Goal: Information Seeking & Learning: Learn about a topic

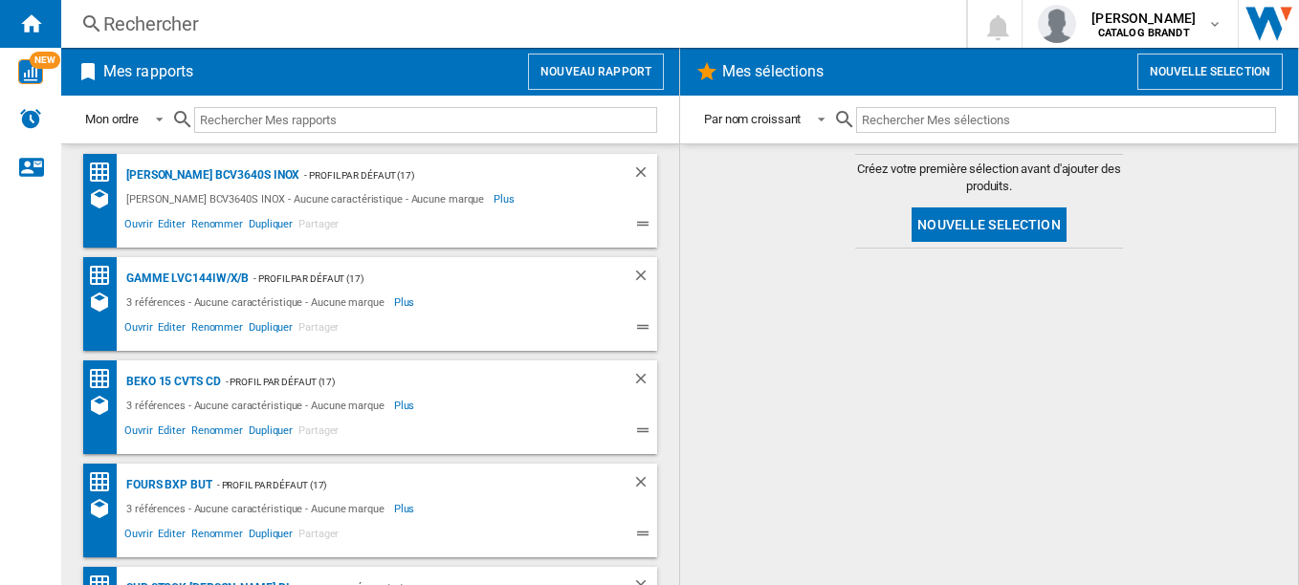
click at [147, 20] on div "Rechercher" at bounding box center [509, 24] width 813 height 27
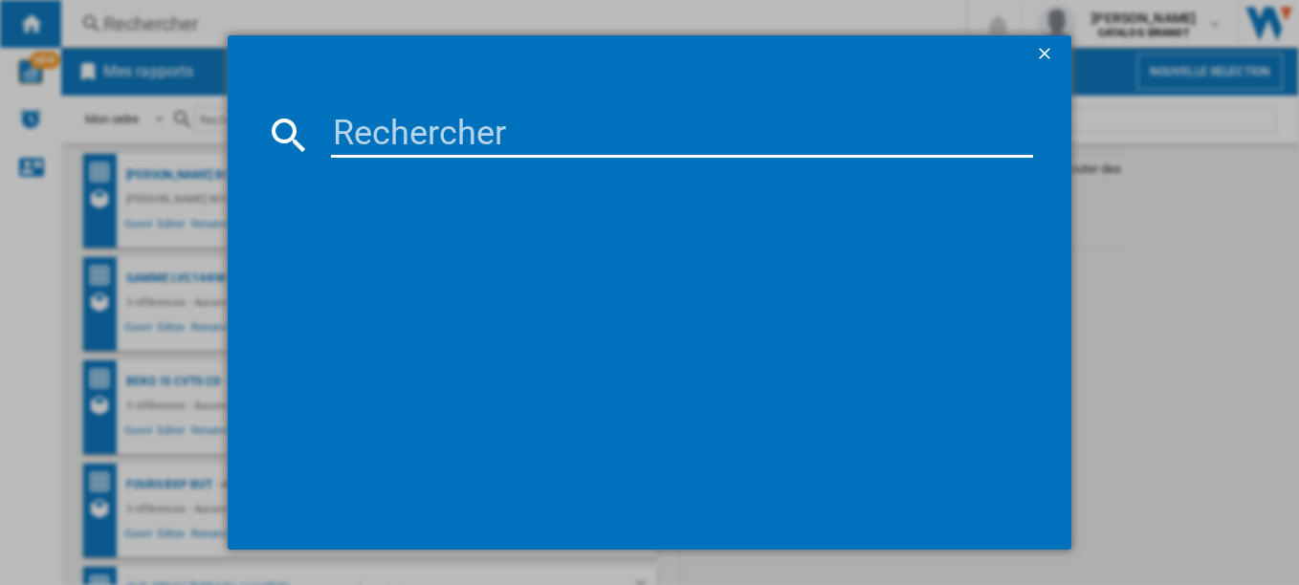
click at [435, 136] on input at bounding box center [682, 135] width 703 height 46
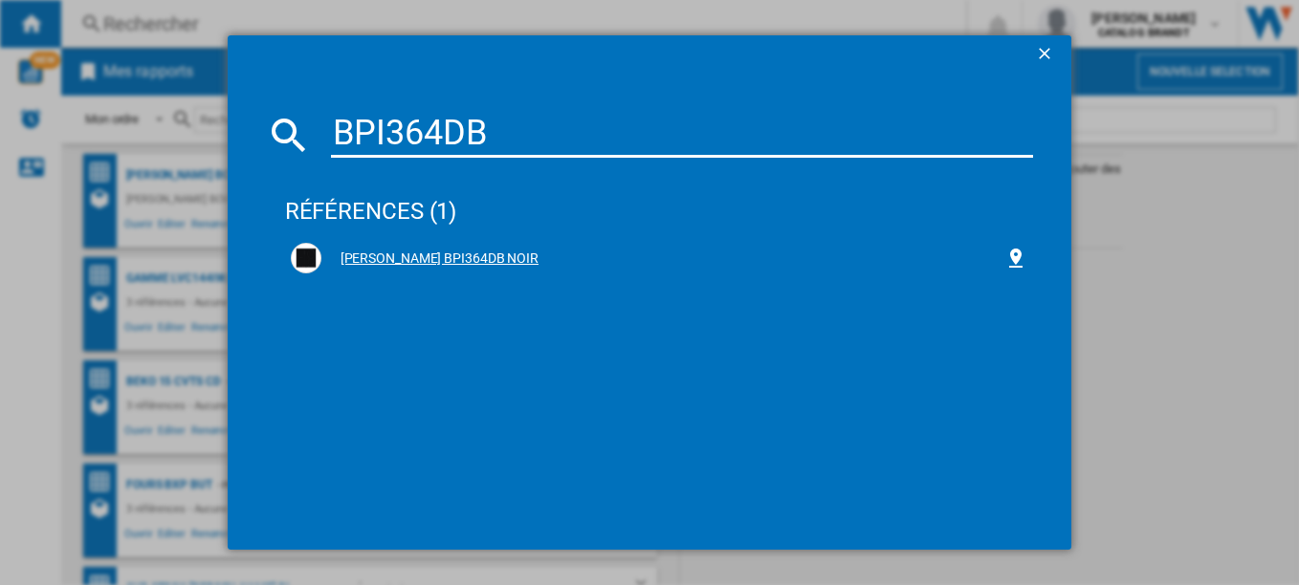
type input "BPI364DB"
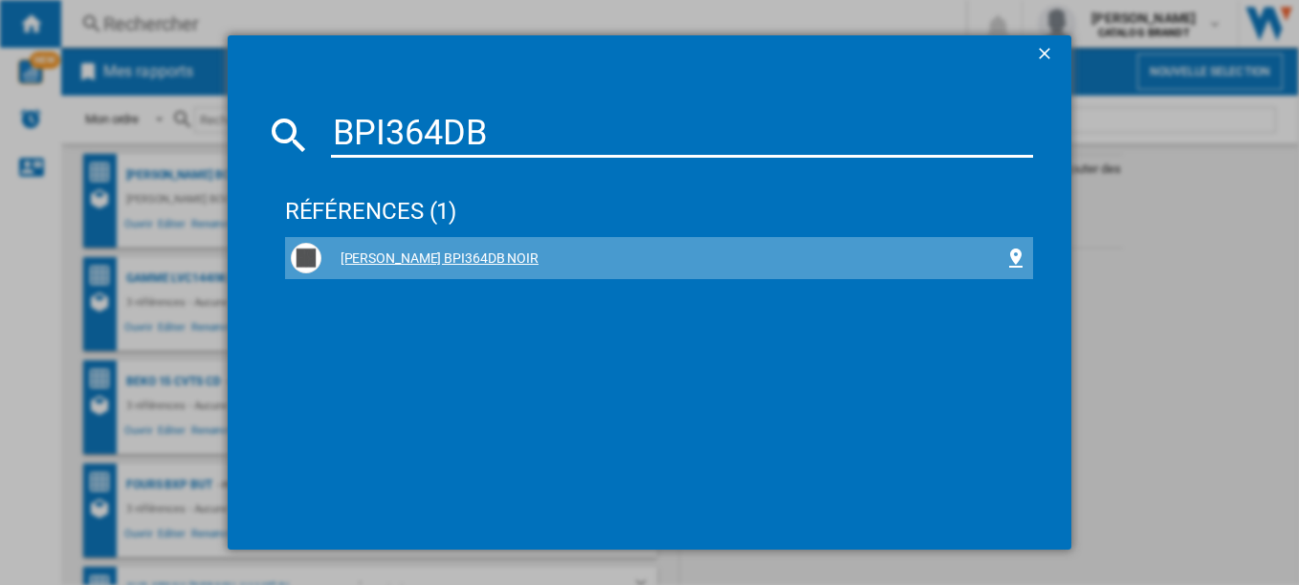
click at [393, 261] on div "[PERSON_NAME] BPI364DB NOIR" at bounding box center [663, 259] width 684 height 19
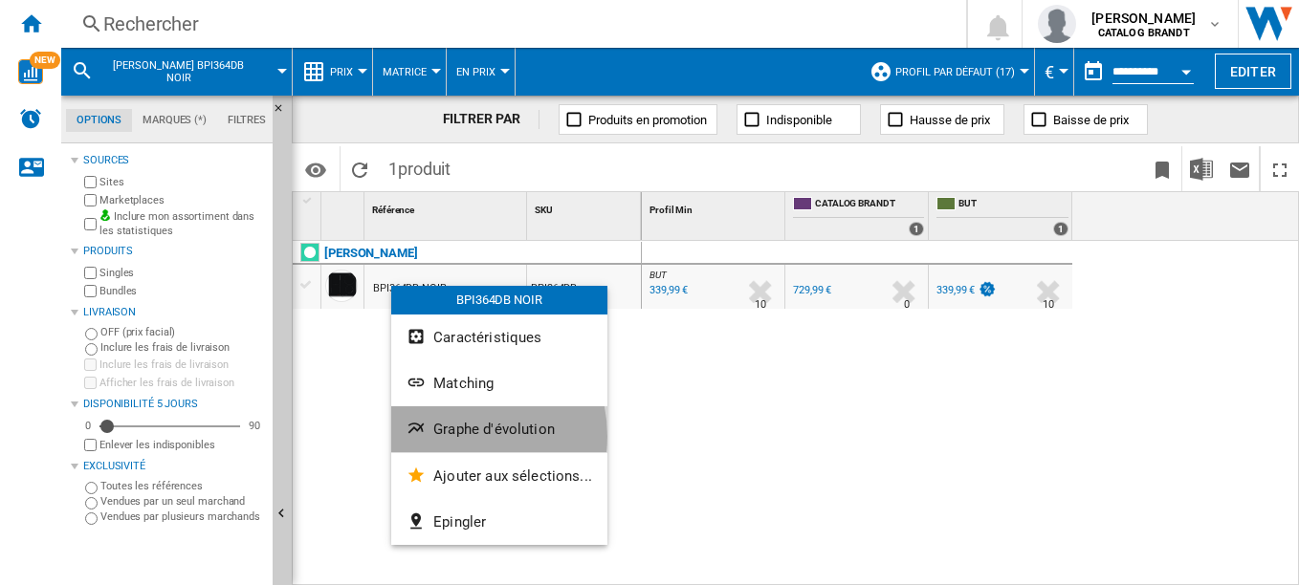
click at [456, 436] on span "Graphe d'évolution" at bounding box center [493, 429] width 121 height 17
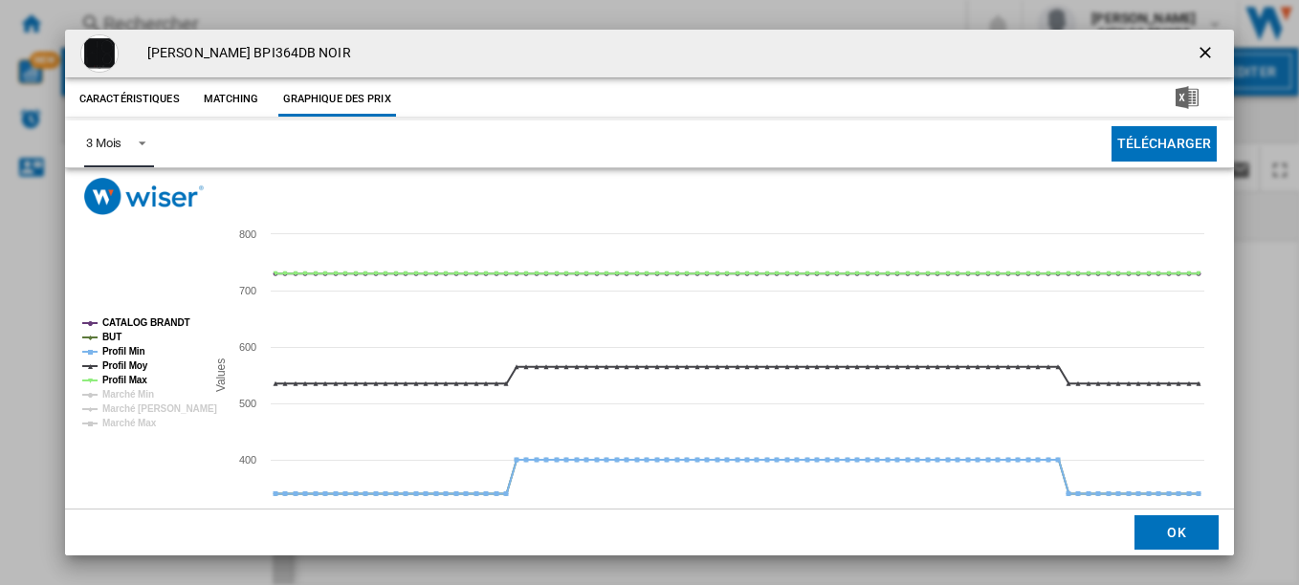
click at [143, 126] on md-select-value "3 Mois" at bounding box center [119, 144] width 70 height 47
click at [129, 189] on md-option "6 Mois" at bounding box center [135, 190] width 130 height 46
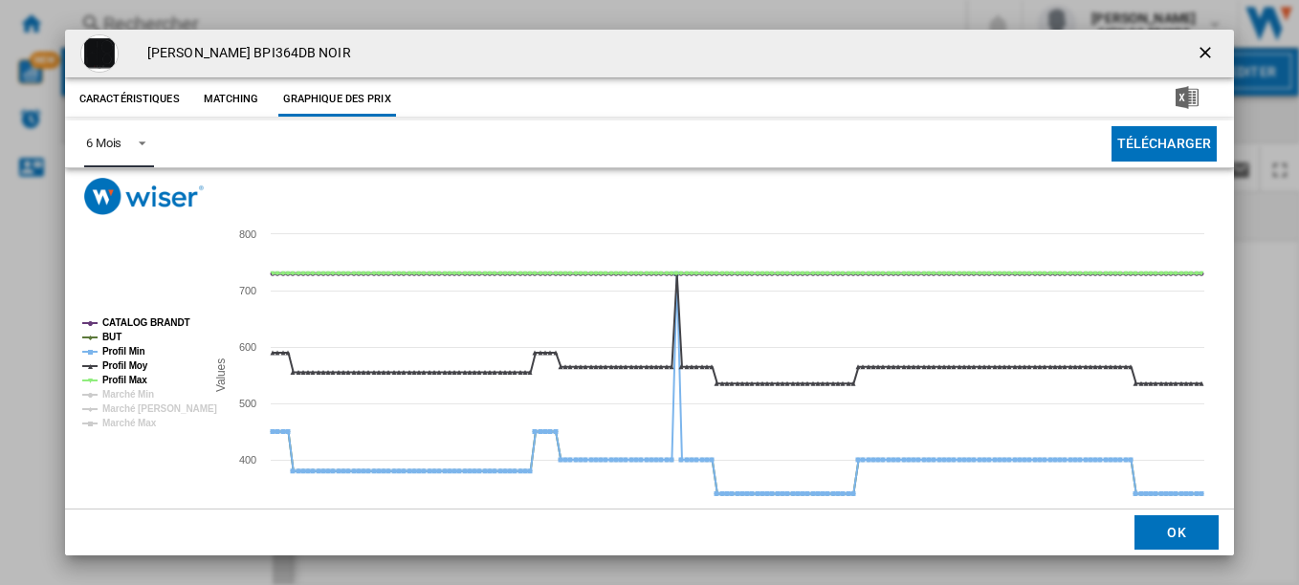
click at [115, 318] on tspan "CATALOG BRANDT" at bounding box center [146, 323] width 88 height 11
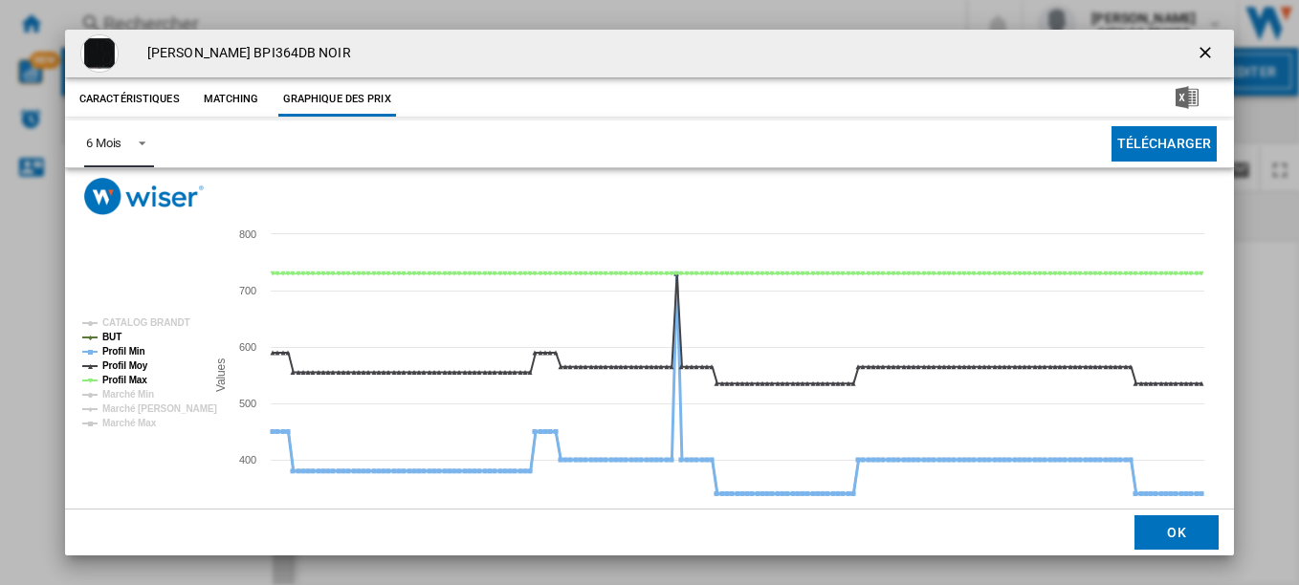
click at [123, 351] on tspan "Profil Min" at bounding box center [123, 351] width 43 height 11
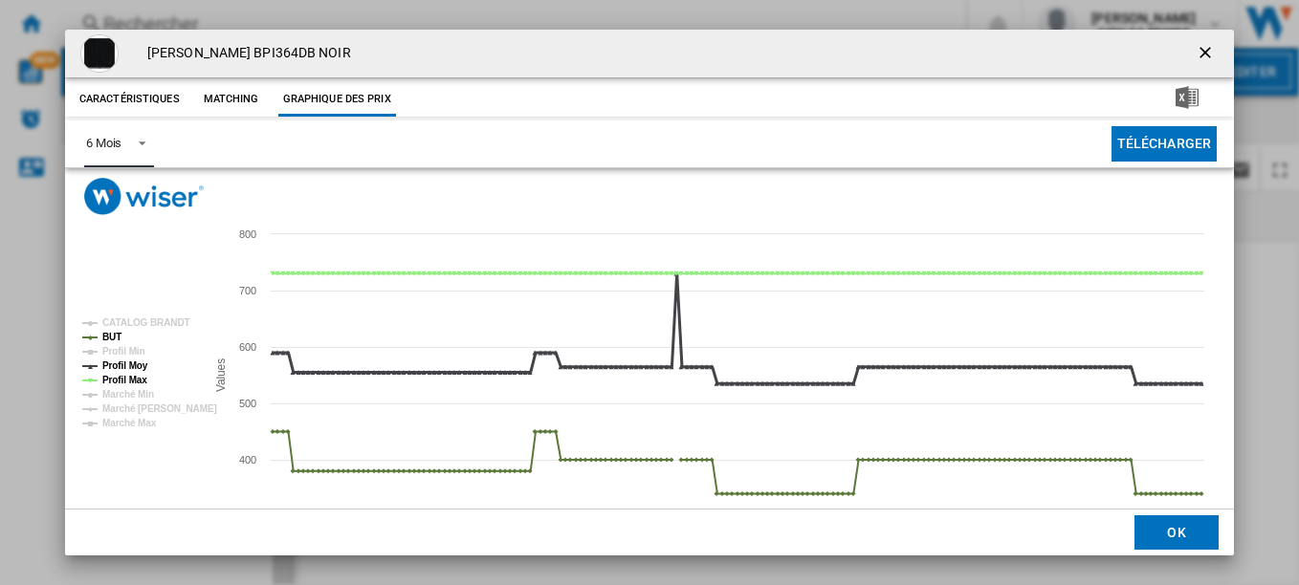
click at [124, 365] on tspan "Profil Moy" at bounding box center [125, 366] width 46 height 11
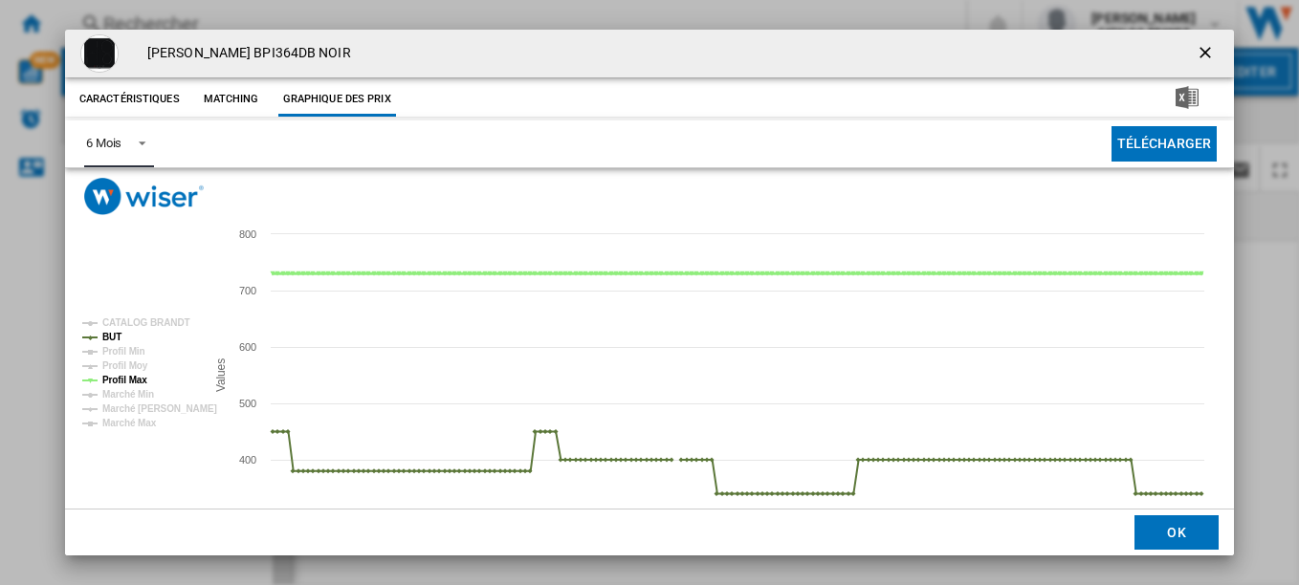
click at [124, 376] on tspan "Profil Max" at bounding box center [124, 380] width 45 height 11
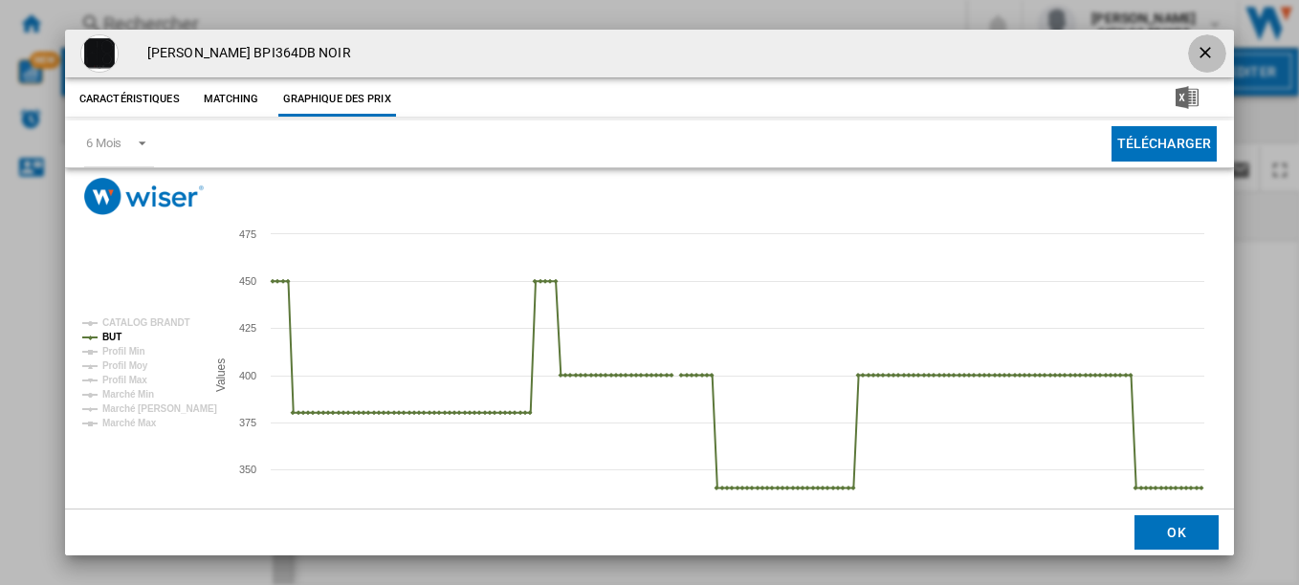
click at [1195, 50] on ng-md-icon "getI18NText('BUTTONS.CLOSE_DIALOG')" at bounding box center [1206, 54] width 23 height 23
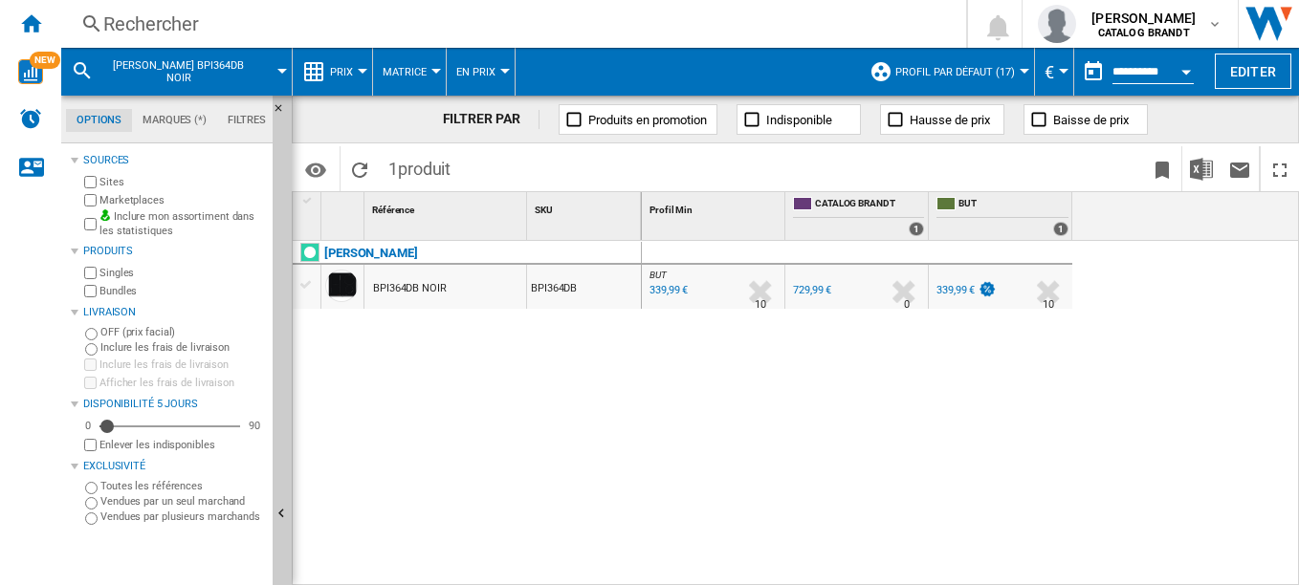
click at [122, 19] on div "Rechercher" at bounding box center [509, 24] width 813 height 27
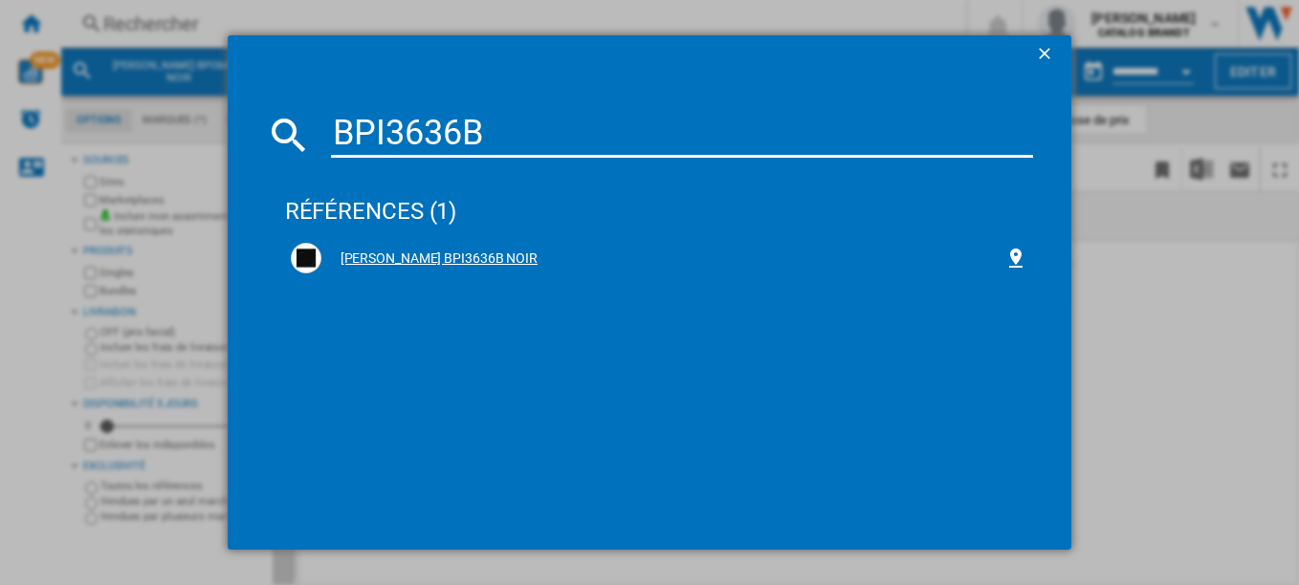
type input "BPI3636B"
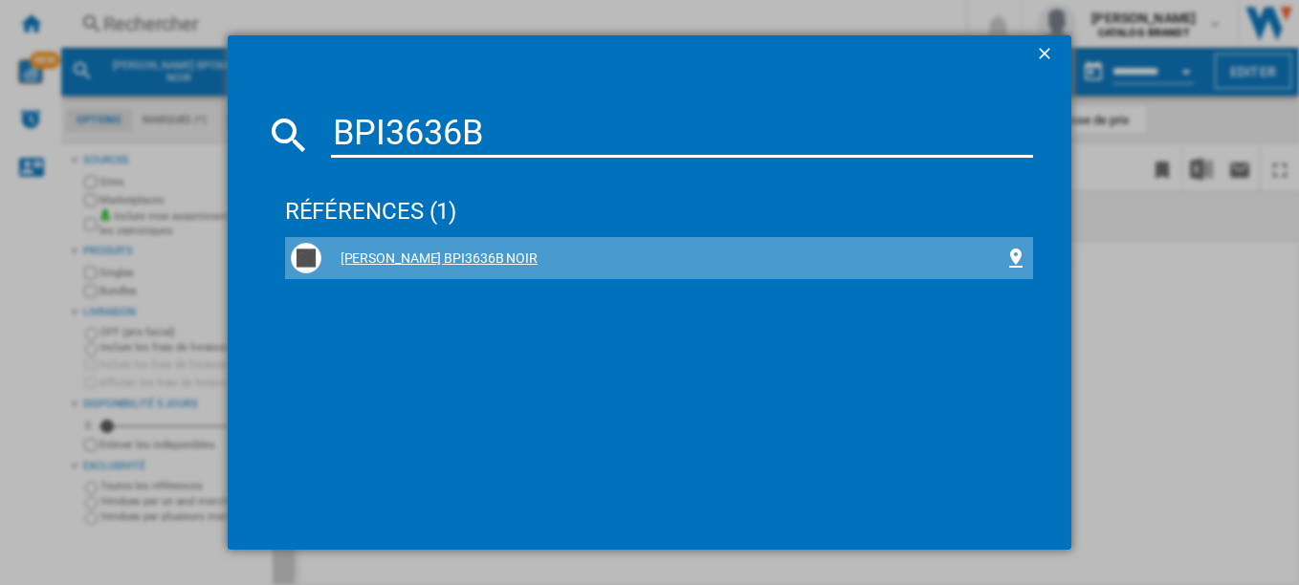
click at [384, 261] on div "[PERSON_NAME] BPI3636B NOIR" at bounding box center [663, 259] width 684 height 19
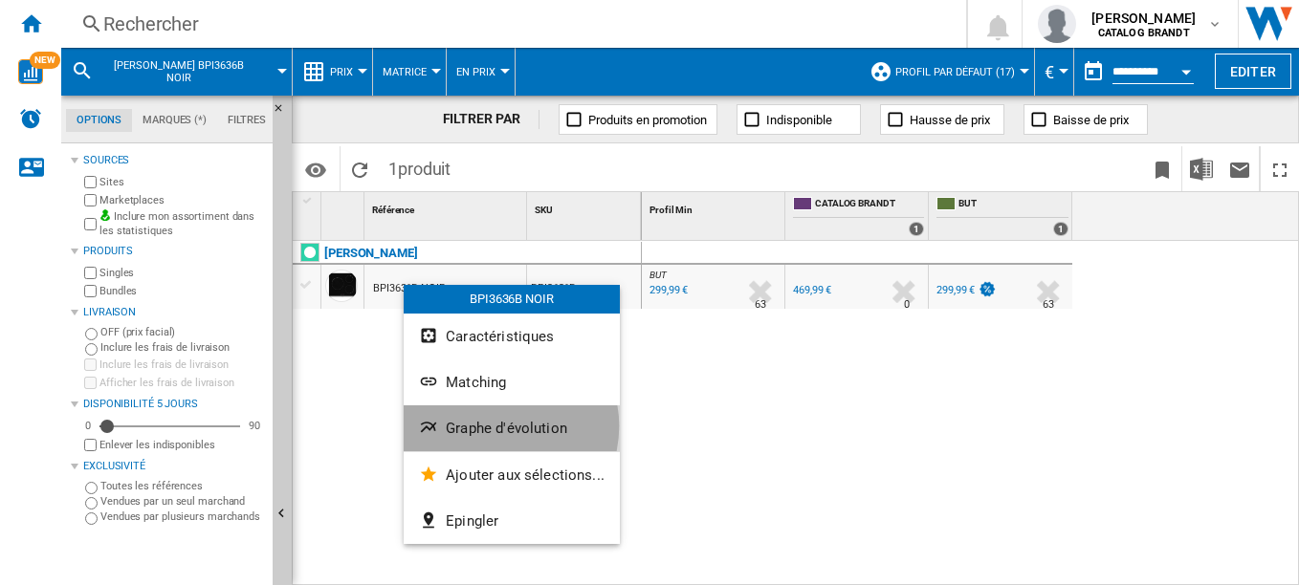
click at [497, 427] on span "Graphe d'évolution" at bounding box center [506, 428] width 121 height 17
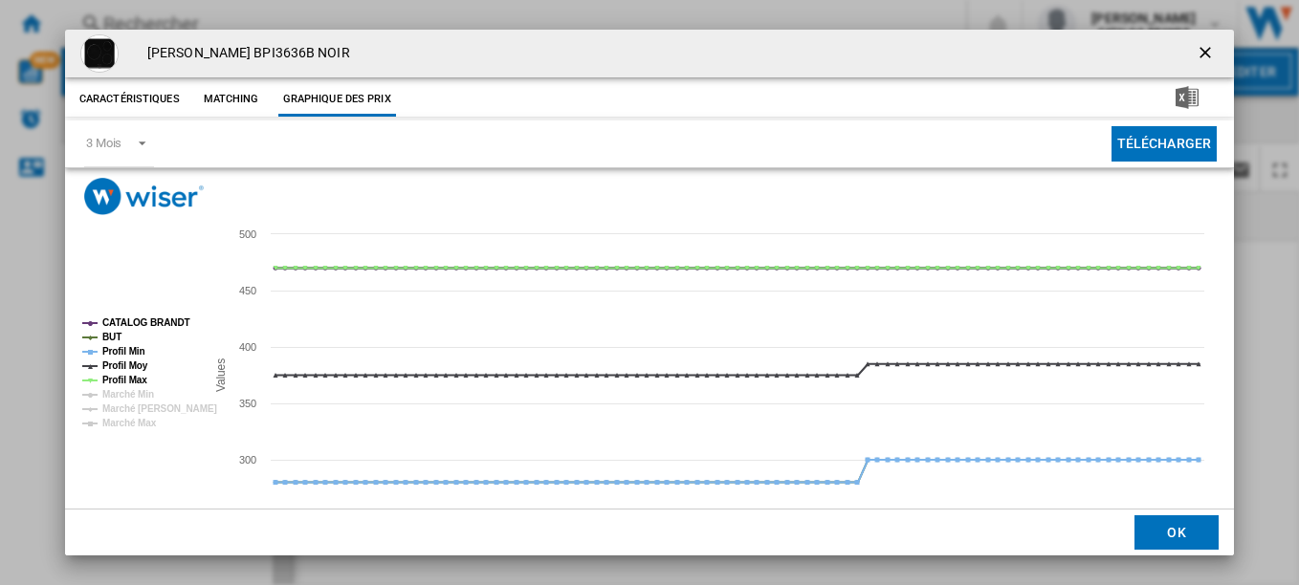
click at [147, 318] on tspan "CATALOG BRANDT" at bounding box center [146, 323] width 88 height 11
click at [132, 347] on tspan "Profil Min" at bounding box center [123, 351] width 43 height 11
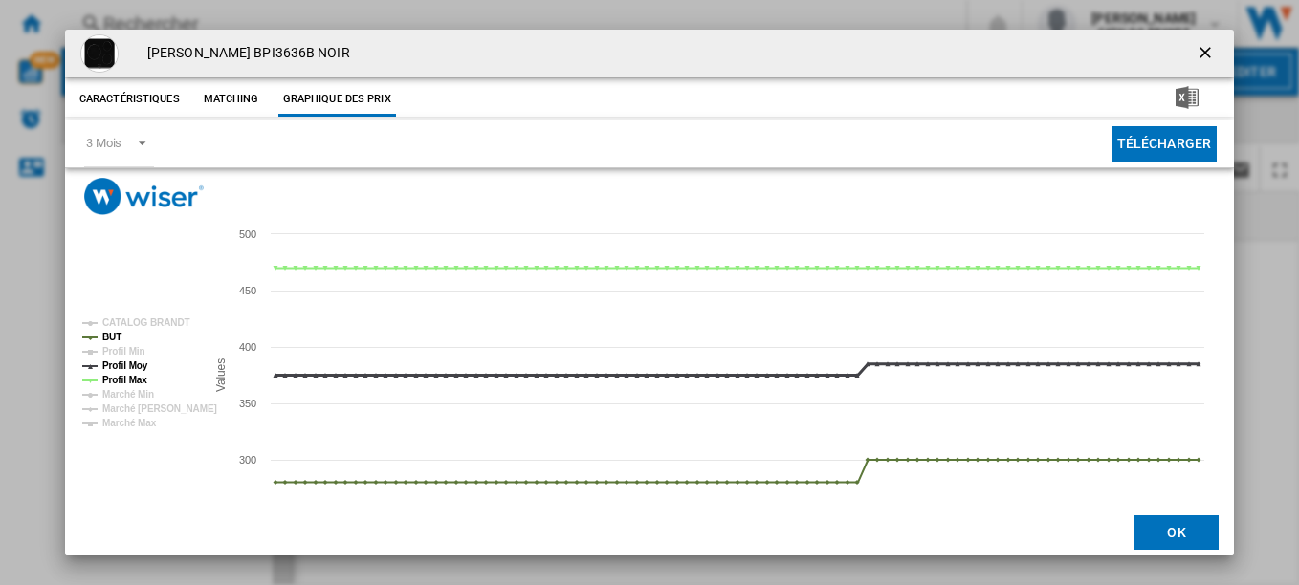
click at [130, 363] on tspan "Profil Moy" at bounding box center [125, 366] width 46 height 11
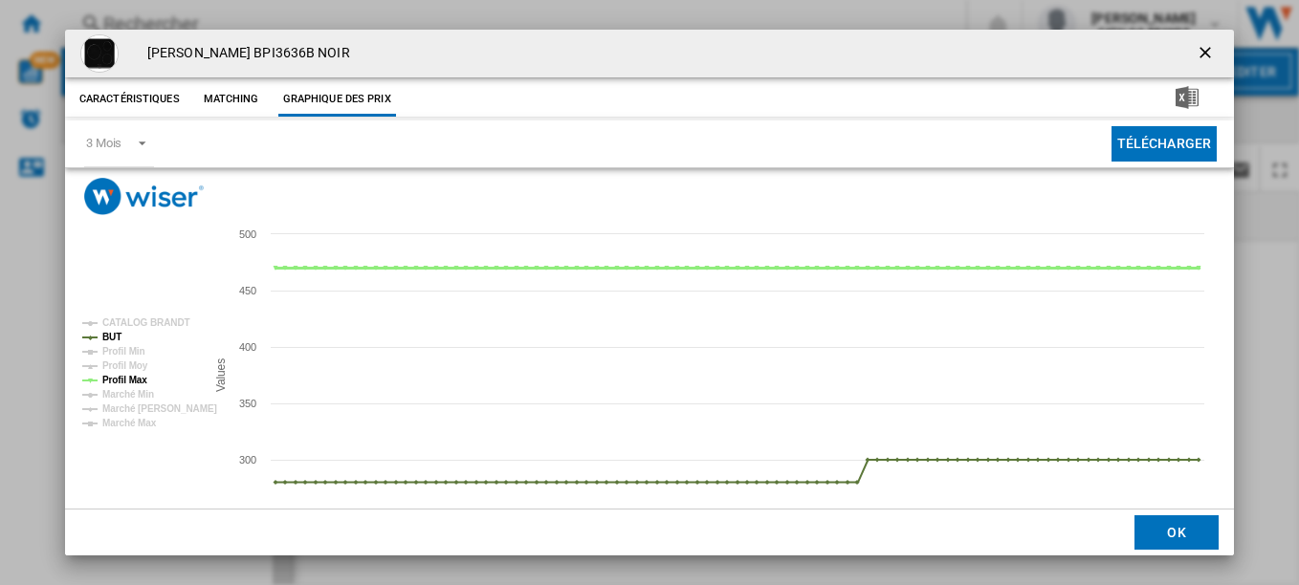
click at [130, 375] on tspan "Profil Max" at bounding box center [124, 380] width 45 height 11
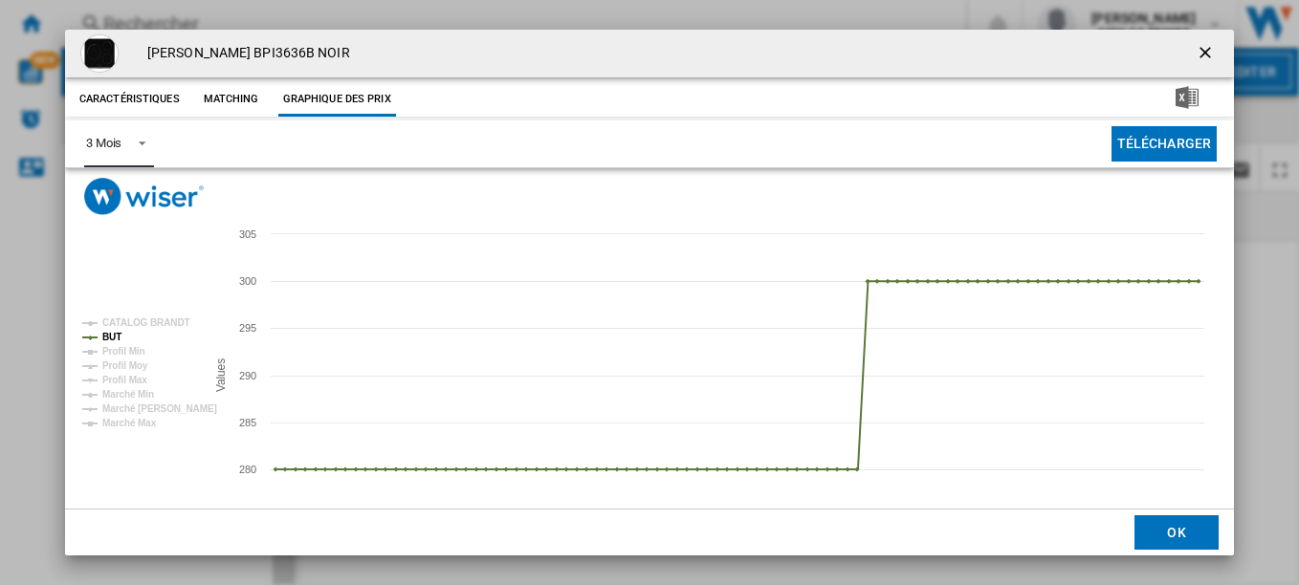
click at [108, 143] on div "3 Mois" at bounding box center [103, 143] width 35 height 14
click at [109, 182] on div "6 Mois" at bounding box center [102, 190] width 35 height 17
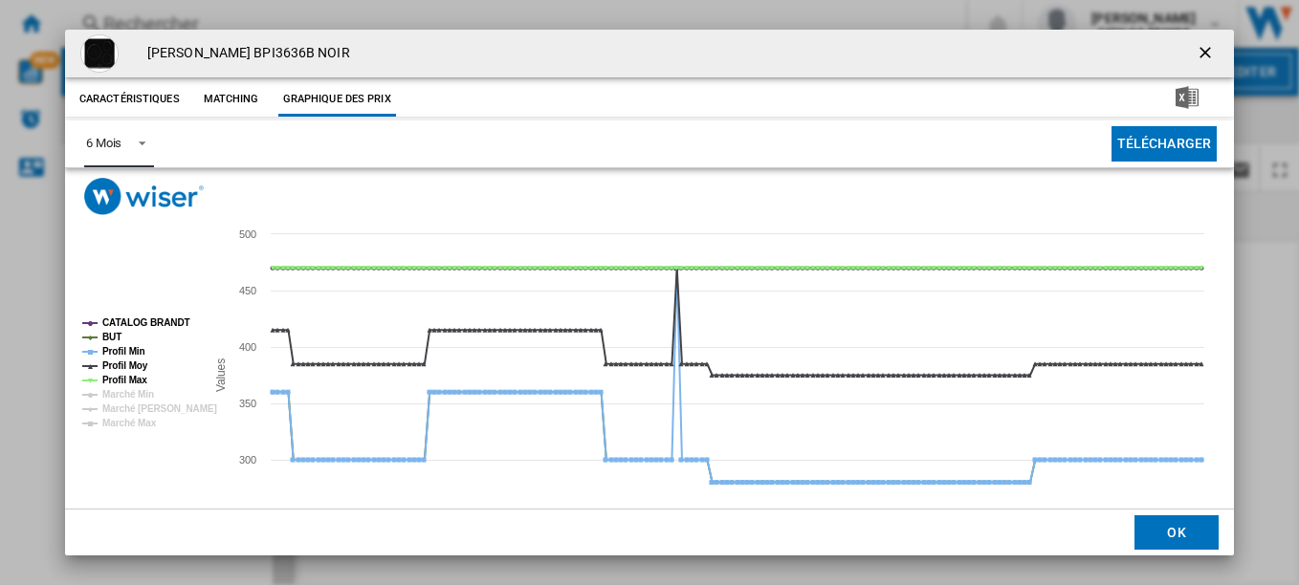
click at [164, 321] on tspan "CATALOG BRANDT" at bounding box center [146, 323] width 88 height 11
click at [133, 346] on tspan "Profil Min" at bounding box center [123, 351] width 43 height 11
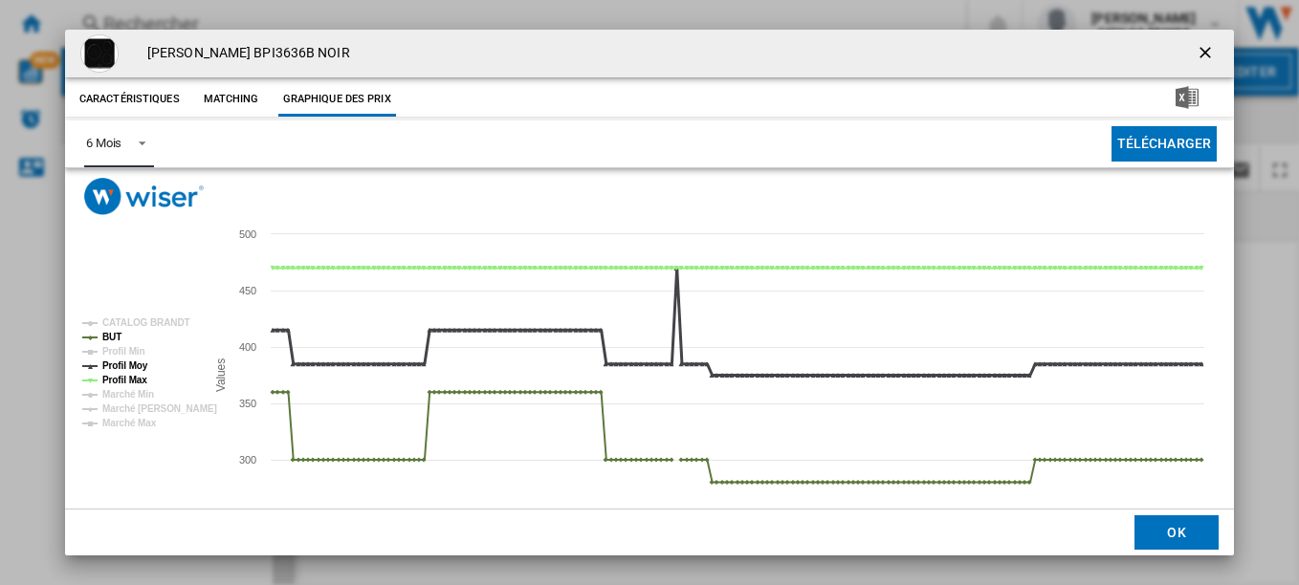
click at [132, 361] on tspan "Profil Moy" at bounding box center [125, 366] width 46 height 11
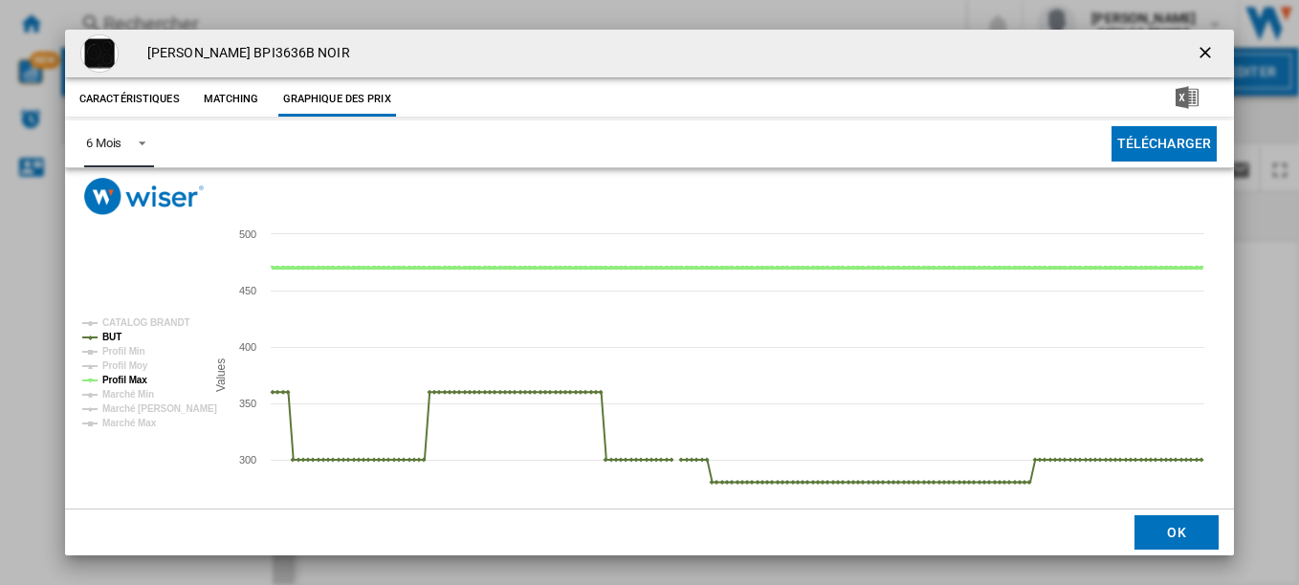
click at [130, 378] on tspan "Profil Max" at bounding box center [124, 380] width 45 height 11
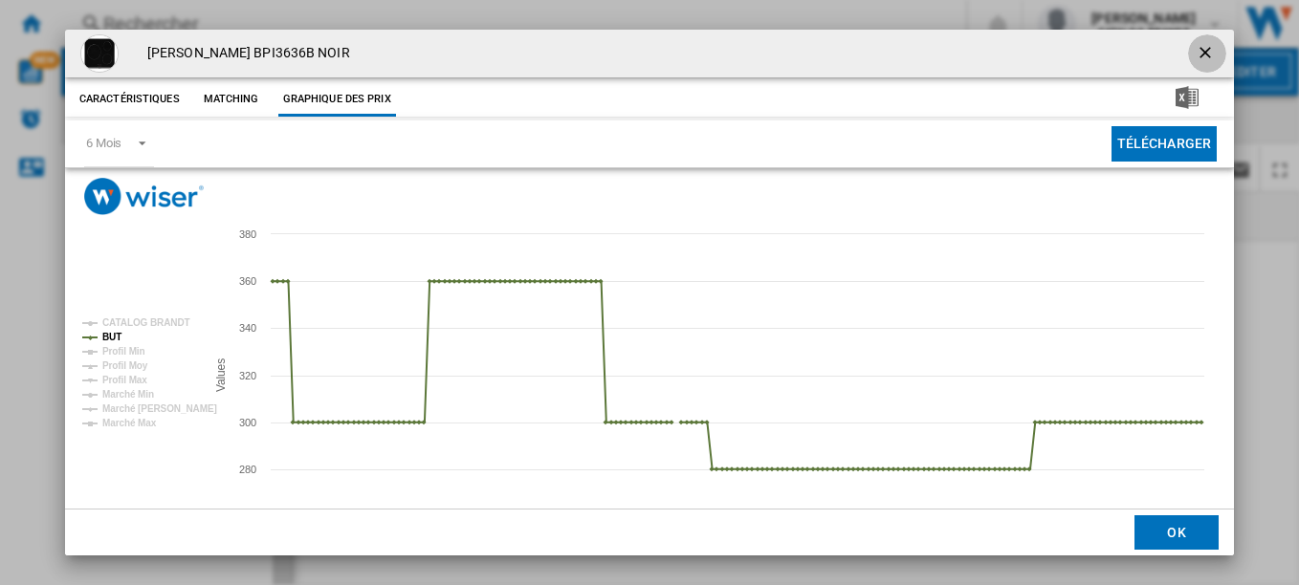
click at [1196, 43] on ng-md-icon "getI18NText('BUTTONS.CLOSE_DIALOG')" at bounding box center [1206, 54] width 23 height 23
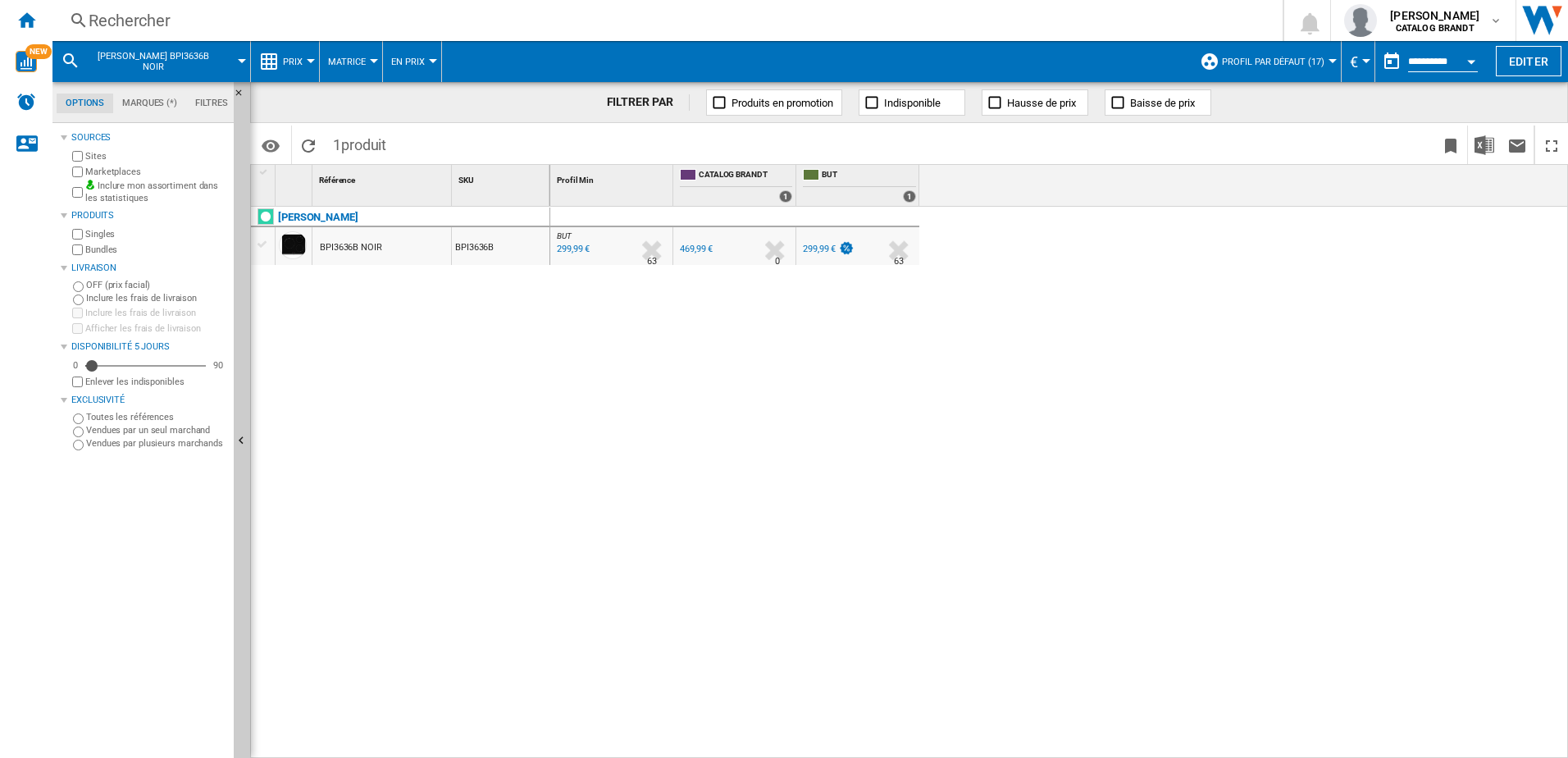
click at [141, 16] on div "Rechercher" at bounding box center [664, 21] width 1151 height 23
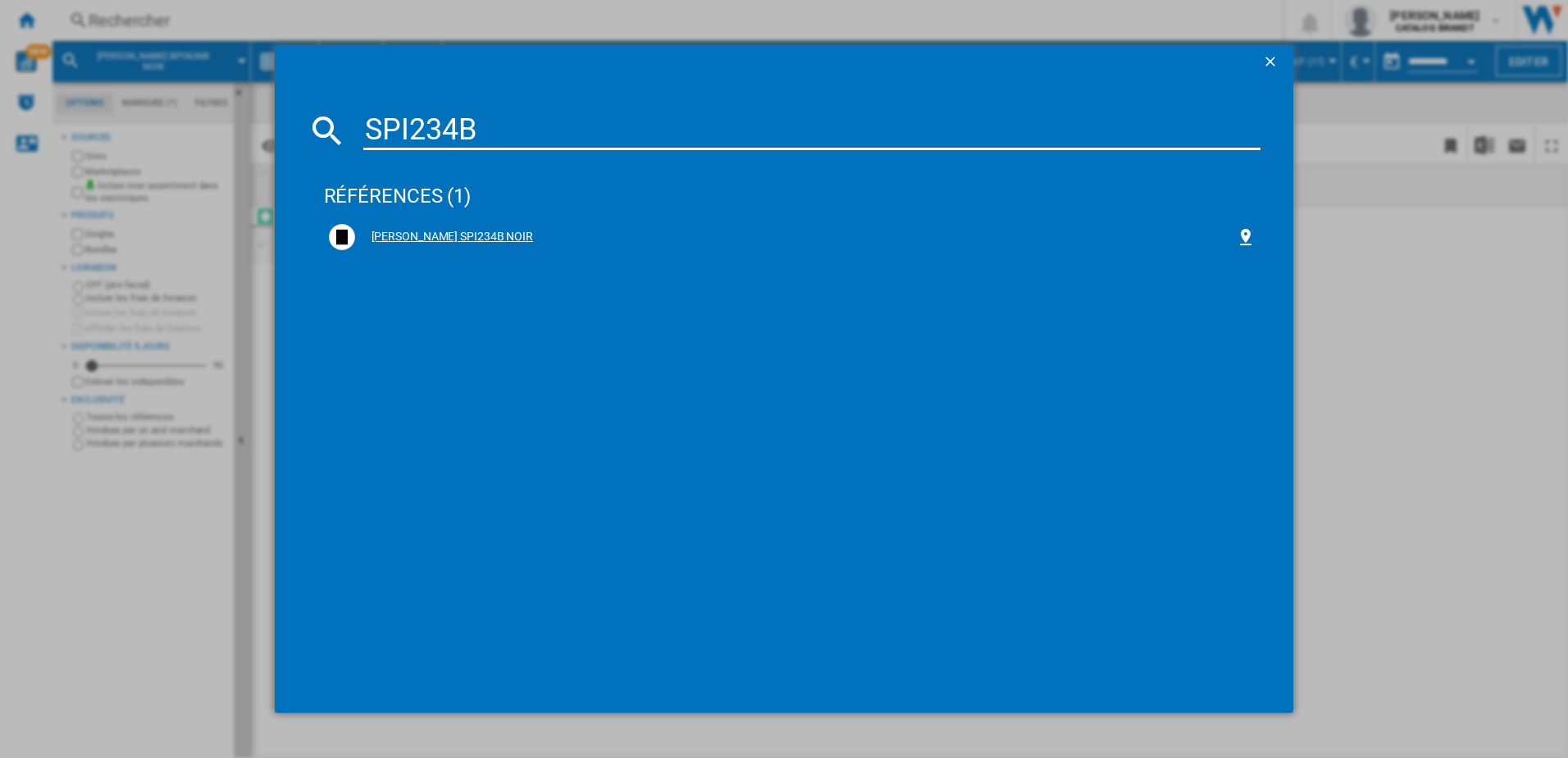
type input "SPI234B"
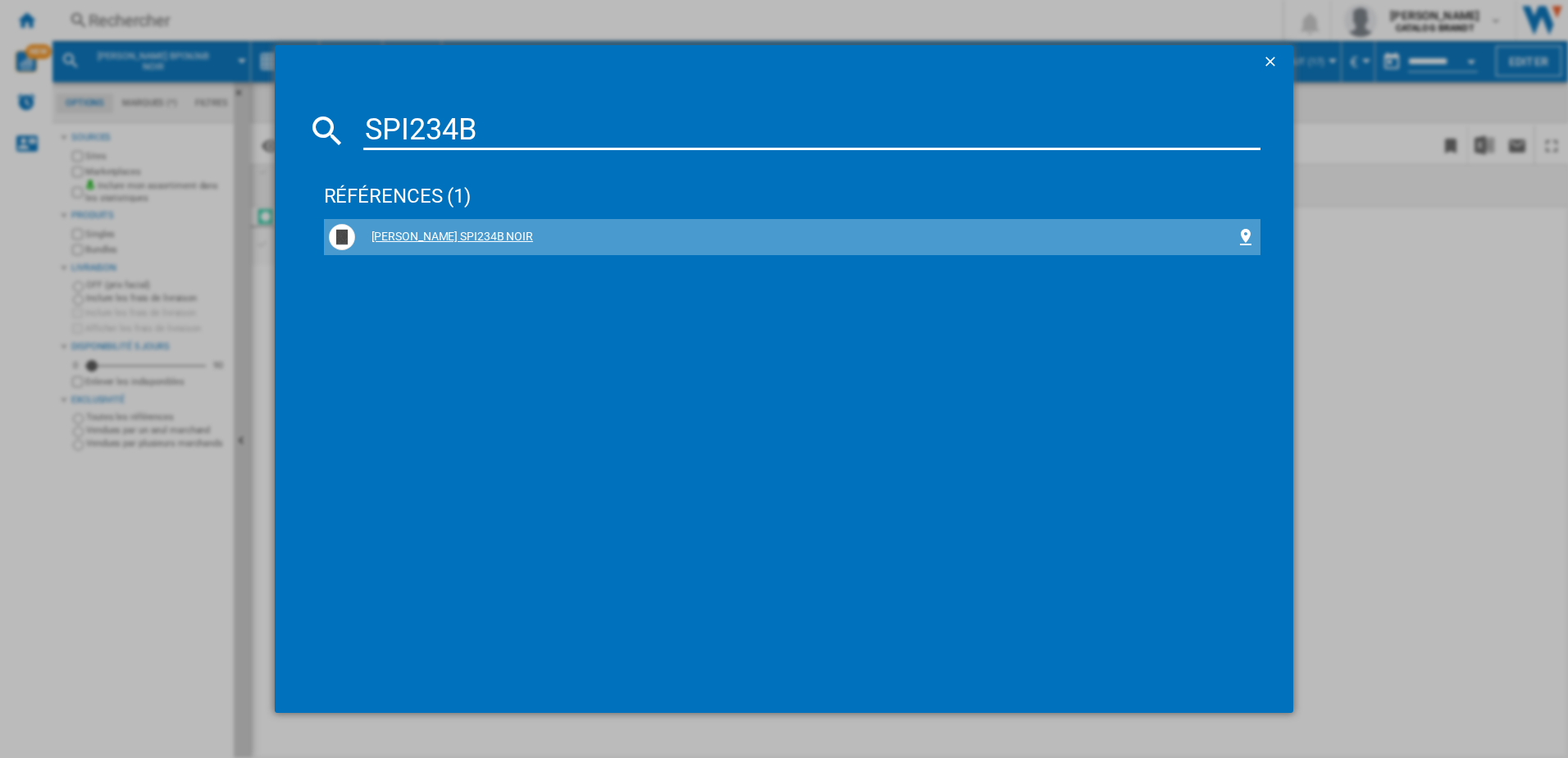
click at [420, 241] on div "[PERSON_NAME] SPI234B NOIR" at bounding box center [796, 237] width 881 height 16
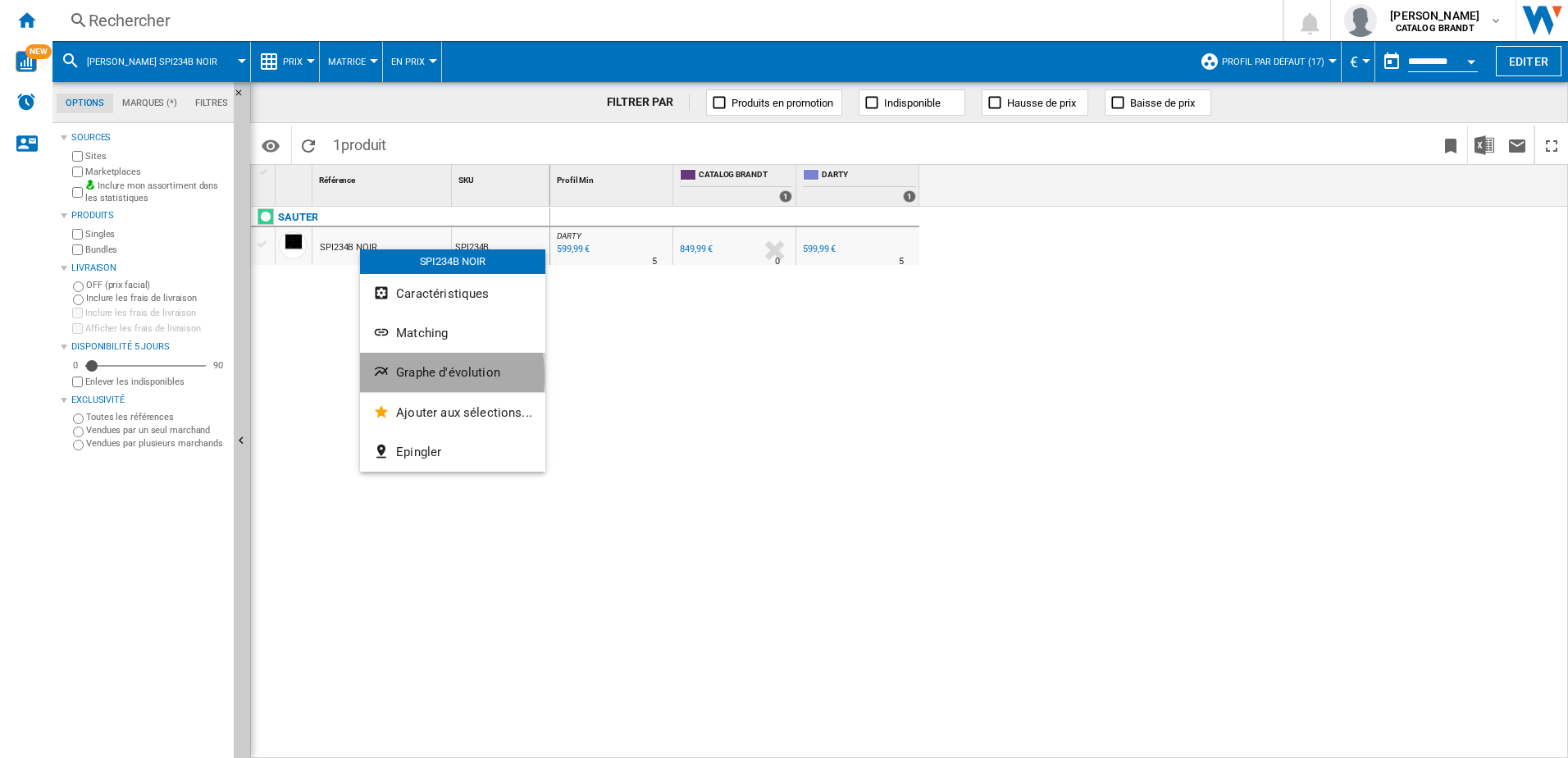
click at [420, 376] on span "Graphe d'évolution" at bounding box center [448, 372] width 104 height 15
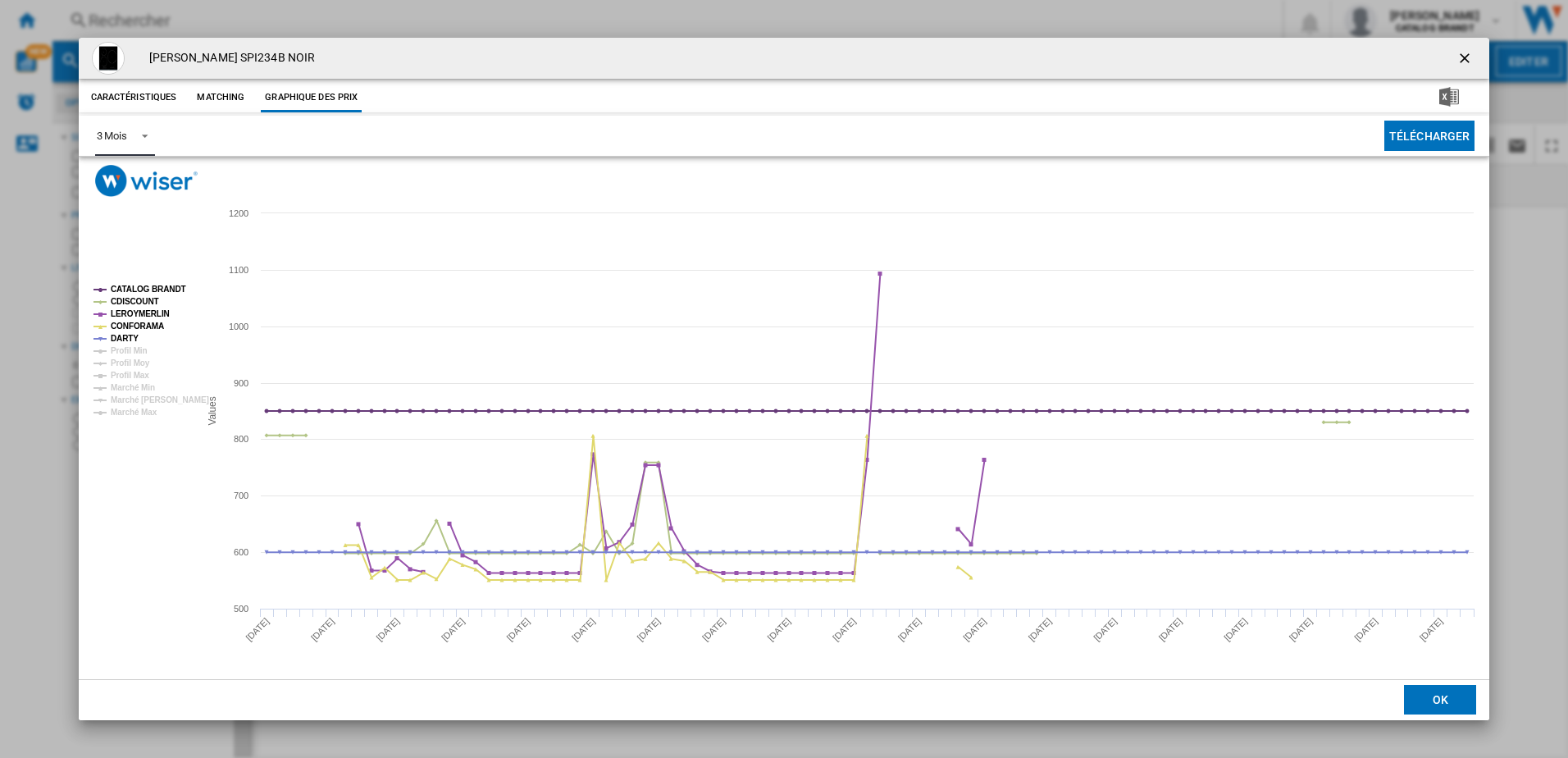
click at [148, 136] on span "Product popup" at bounding box center [140, 134] width 20 height 15
click at [137, 177] on md-option "6 Mois" at bounding box center [139, 176] width 111 height 39
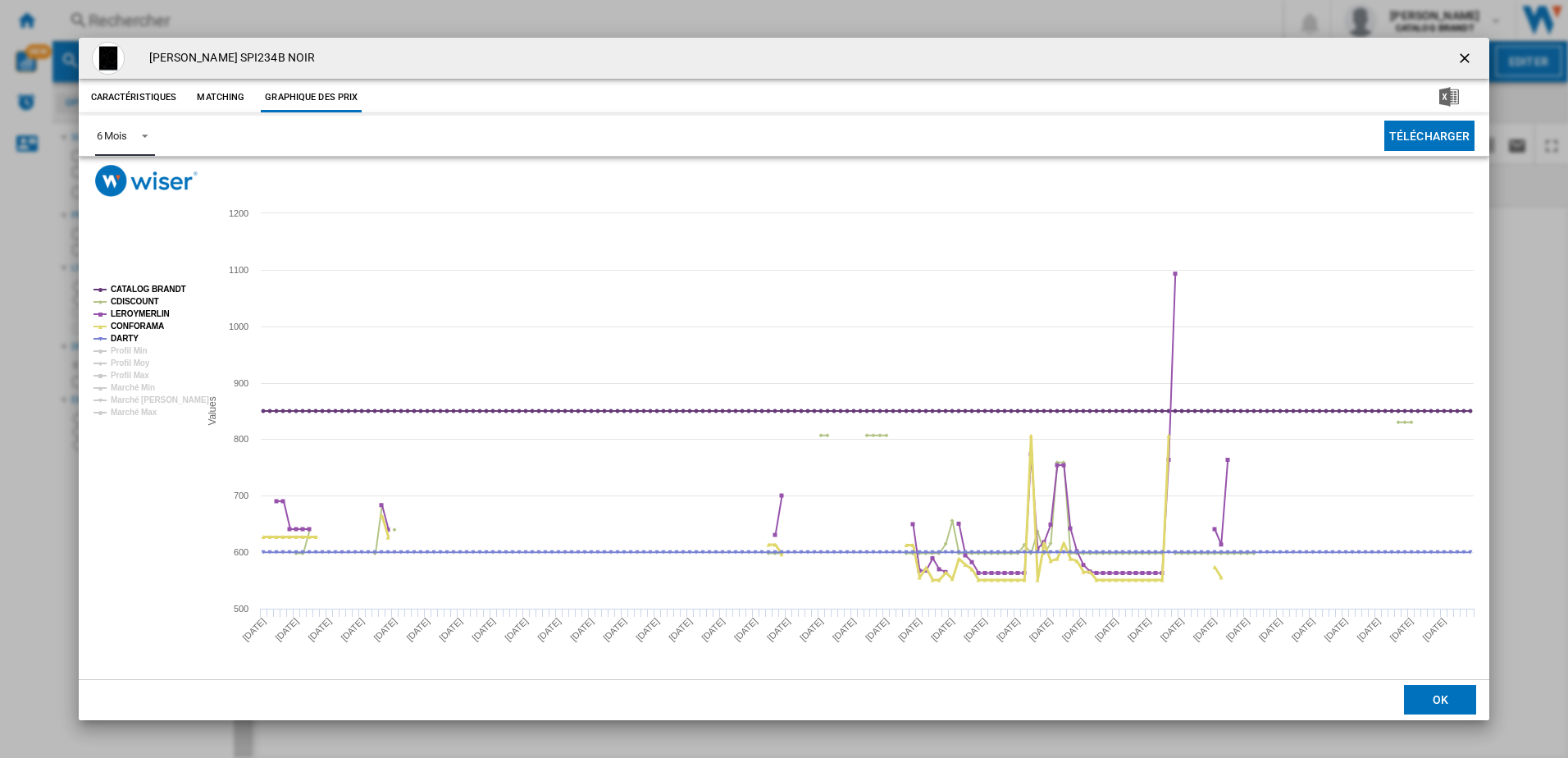
click at [146, 328] on tspan "CONFORAMA" at bounding box center [137, 326] width 53 height 9
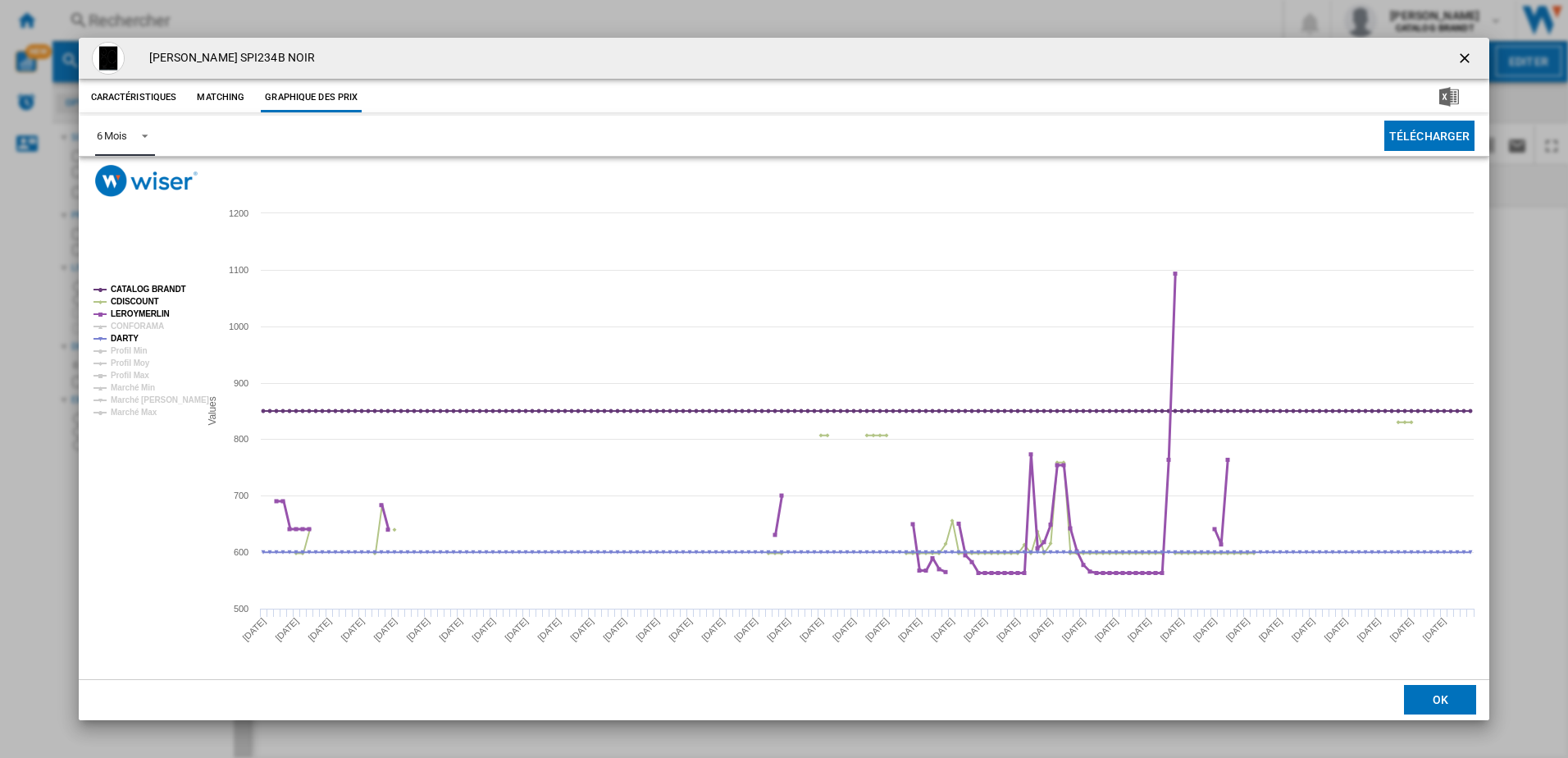
click at [143, 311] on tspan "LEROYMERLIN" at bounding box center [140, 314] width 59 height 9
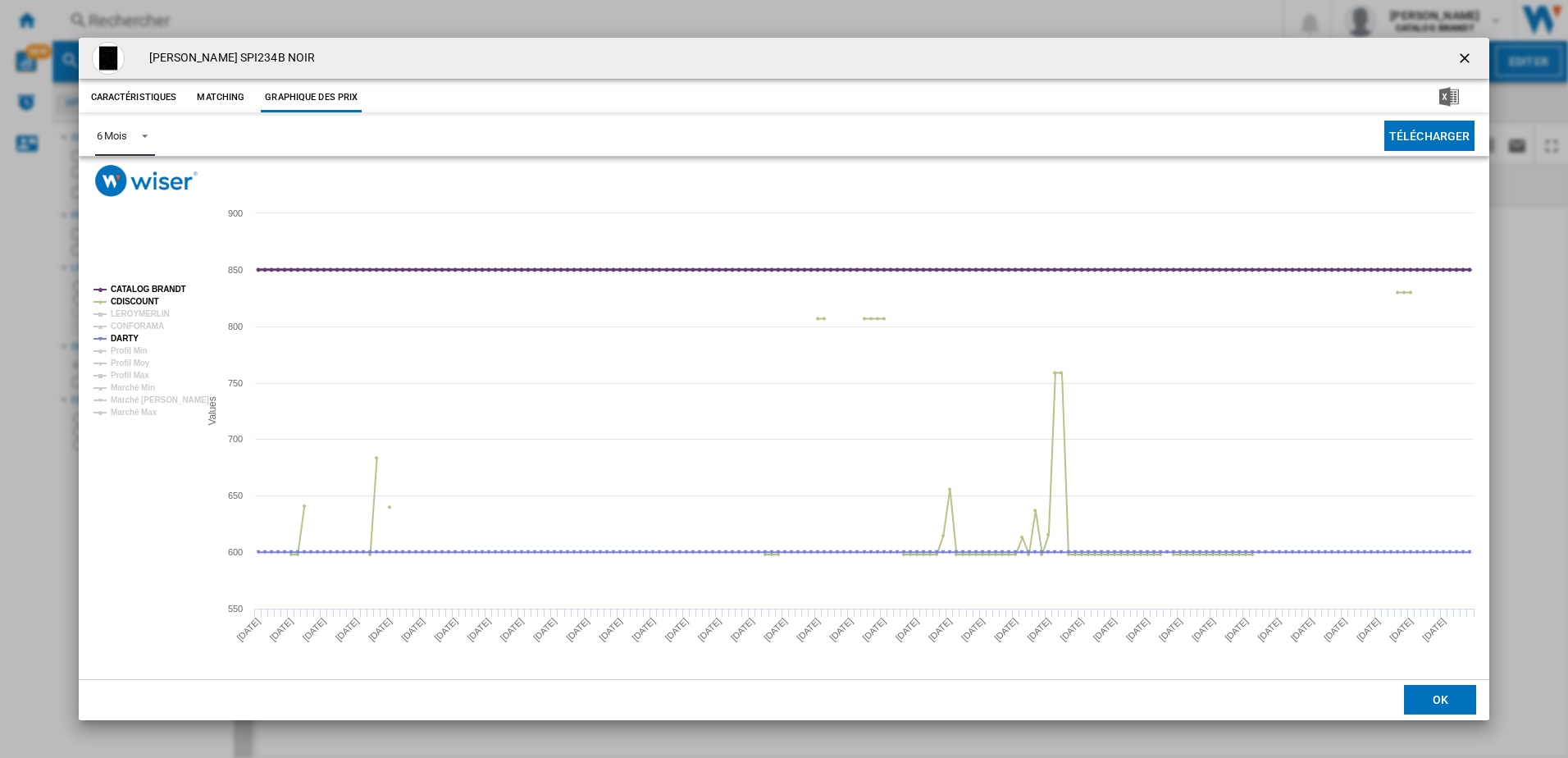
click at [150, 292] on tspan "CATALOG BRANDT" at bounding box center [148, 289] width 75 height 9
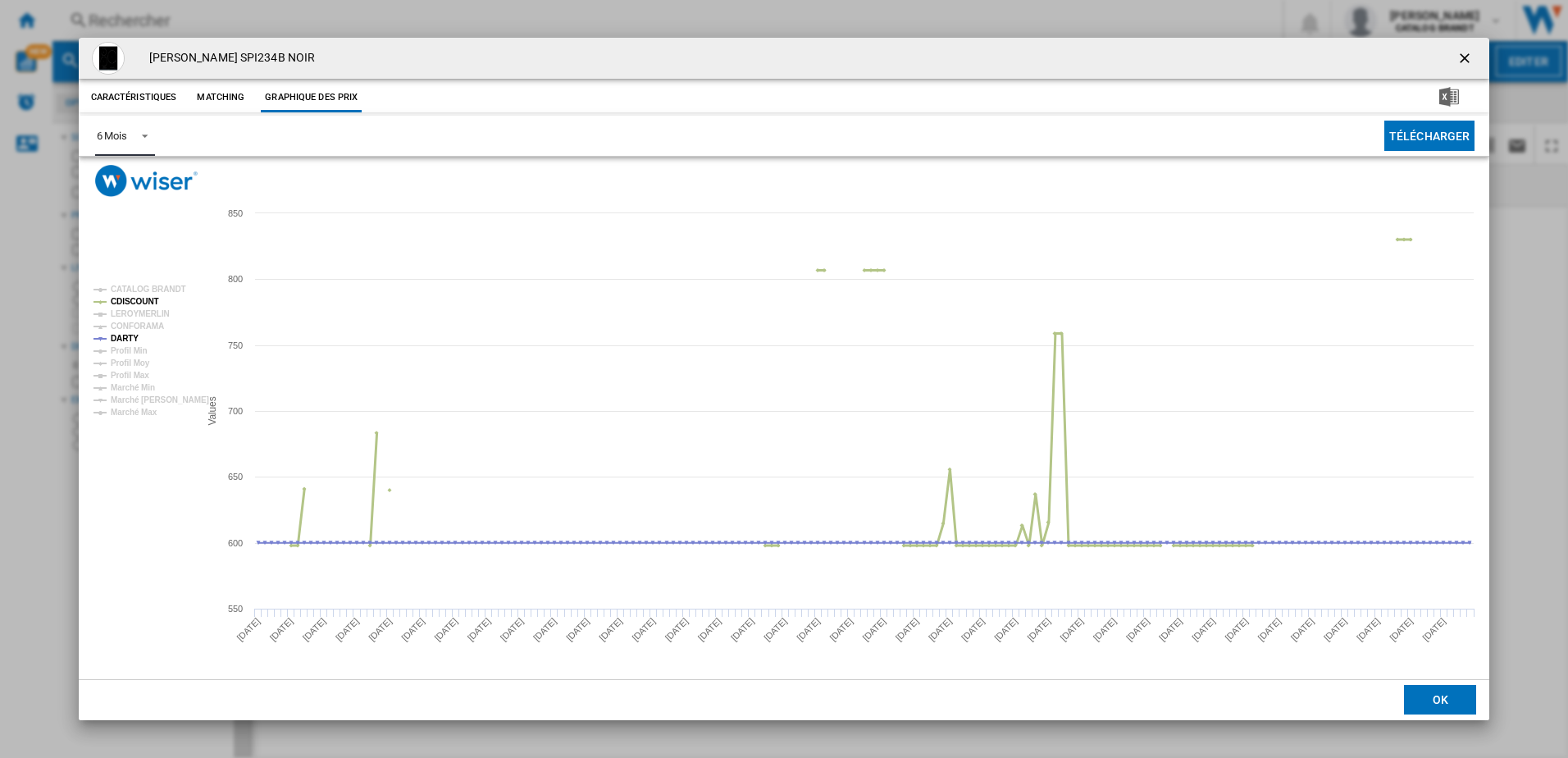
click at [131, 299] on tspan "CDISCOUNT" at bounding box center [135, 301] width 48 height 9
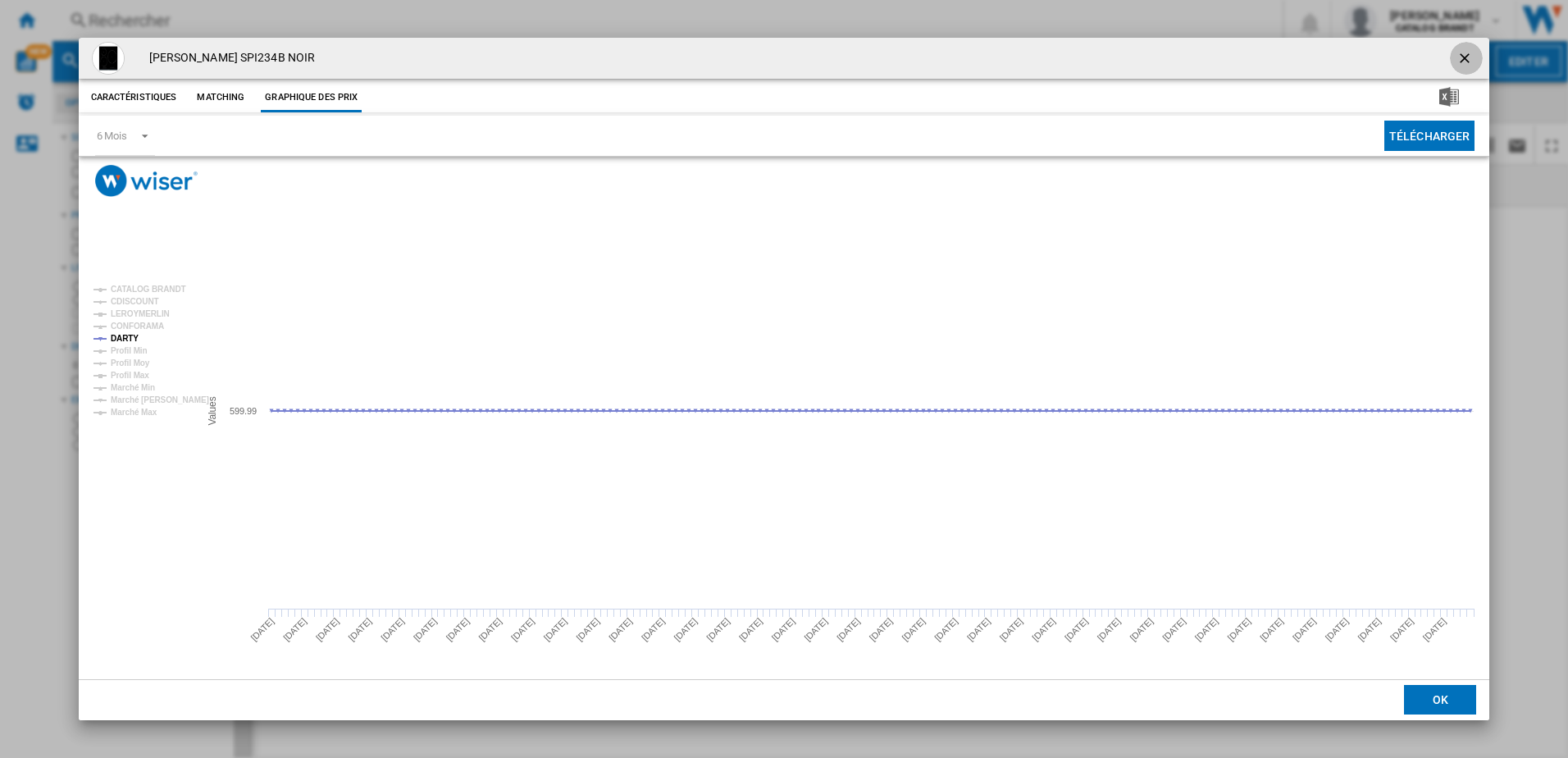
click at [1113, 57] on ng-md-icon "getI18NText('BUTTONS.CLOSE_DIALOG')" at bounding box center [1466, 59] width 20 height 20
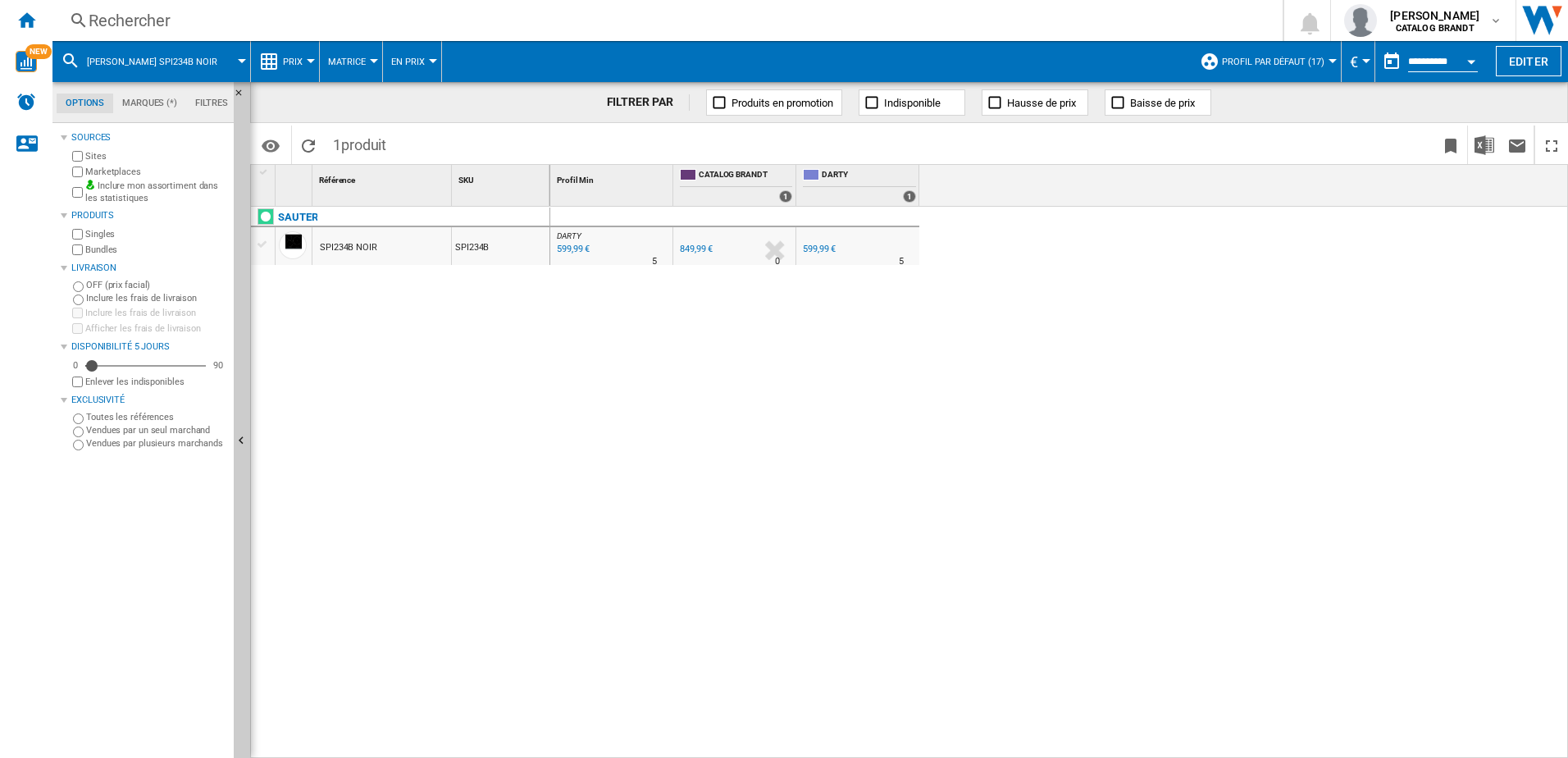
click at [154, 20] on div "Rechercher" at bounding box center [664, 21] width 1151 height 23
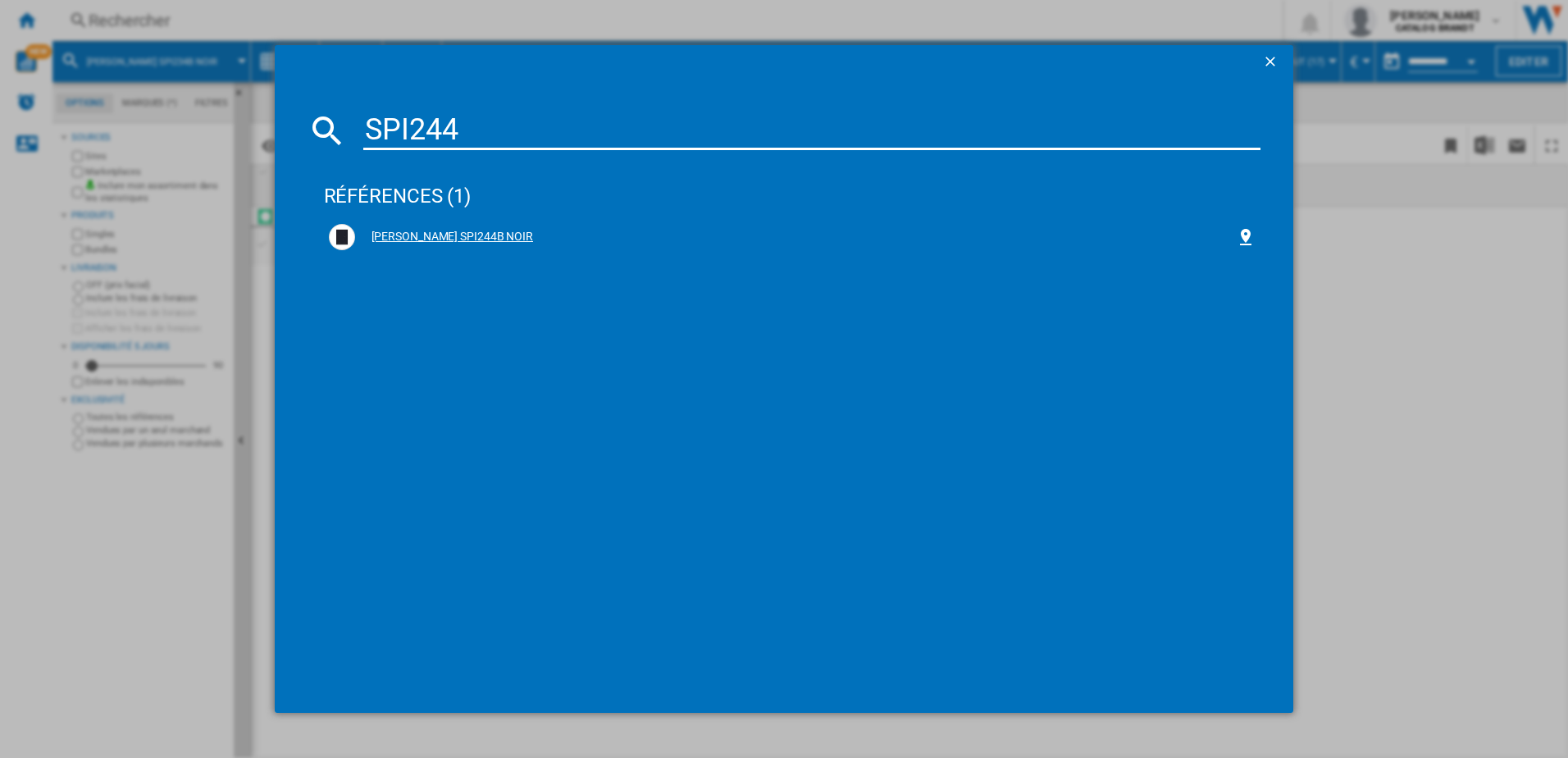
type input "SPI244"
click at [406, 235] on div "[PERSON_NAME] SPI244B NOIR" at bounding box center [796, 237] width 881 height 16
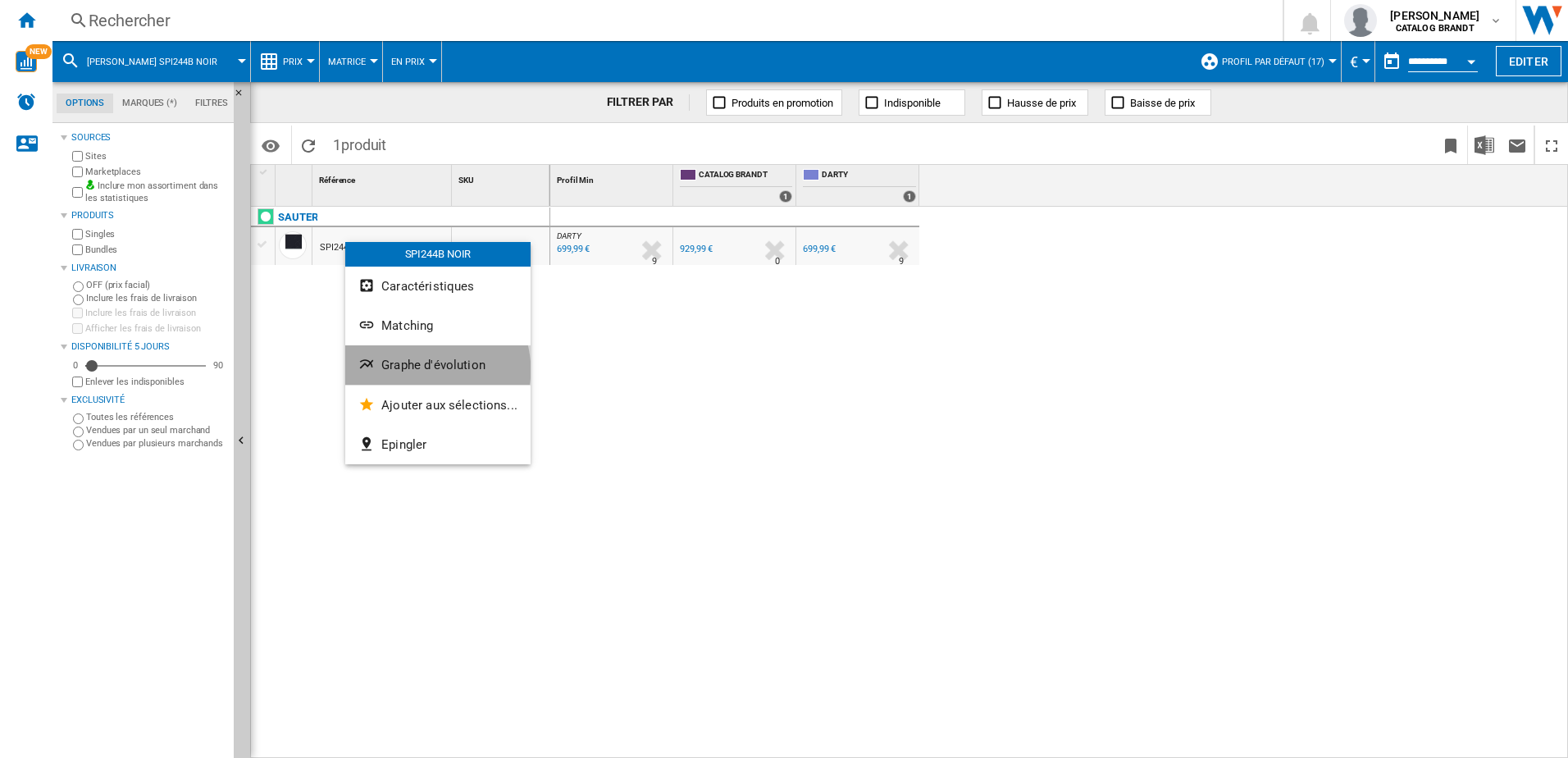
click at [427, 370] on span "Graphe d'évolution" at bounding box center [433, 364] width 104 height 15
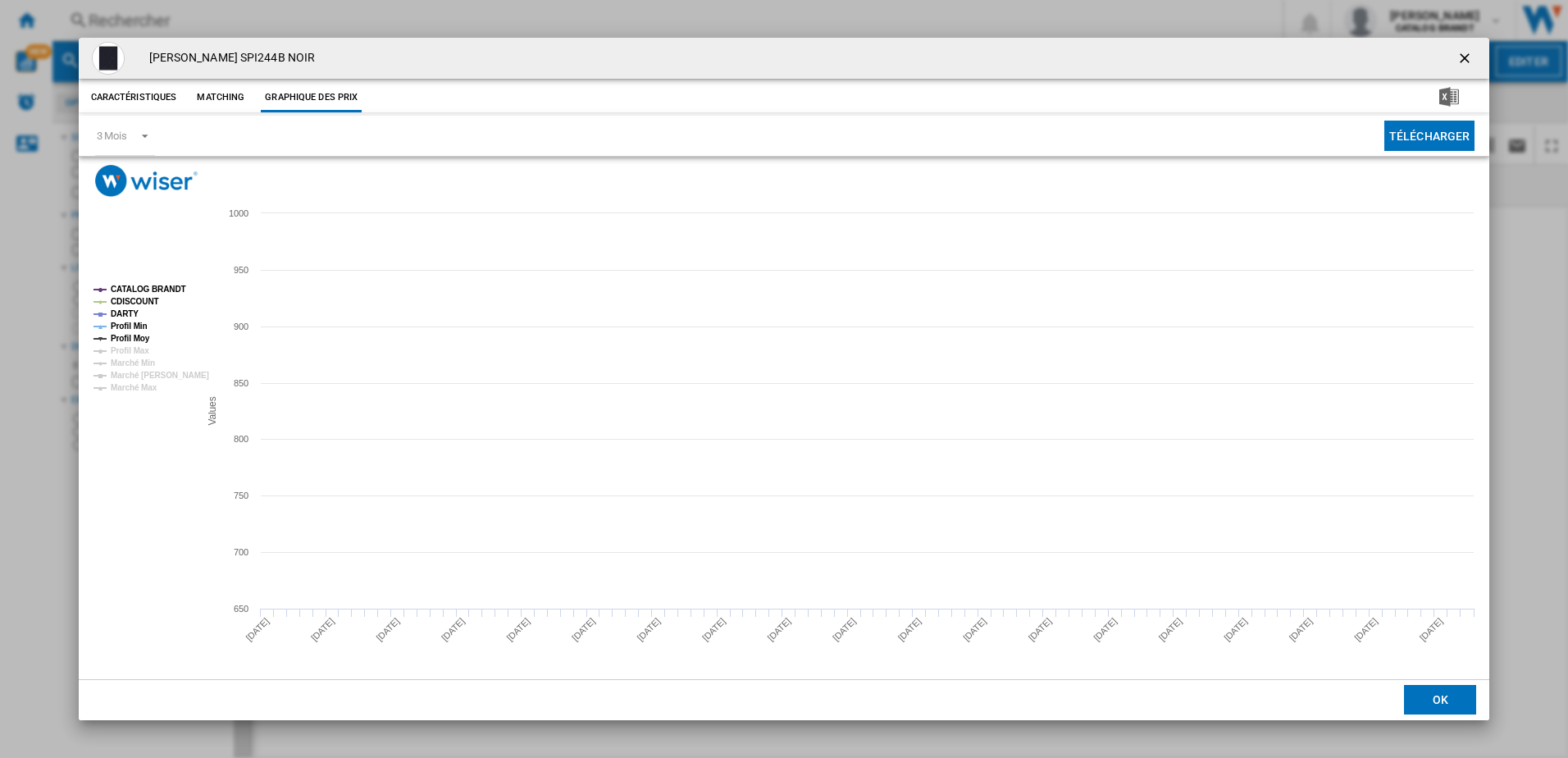
click at [158, 288] on tspan "CATALOG BRANDT" at bounding box center [148, 289] width 75 height 9
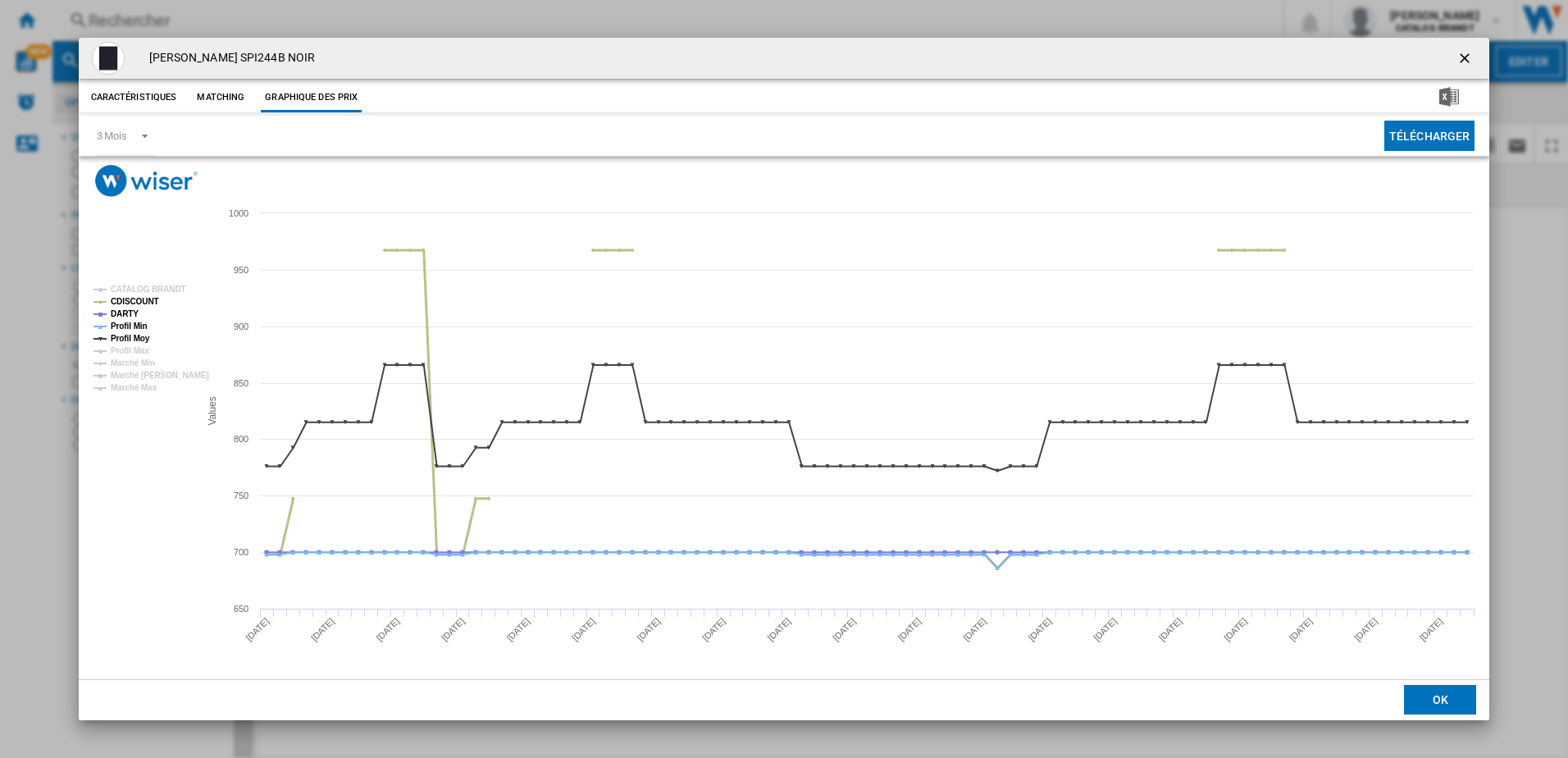
click at [131, 297] on tspan "CDISCOUNT" at bounding box center [135, 301] width 48 height 9
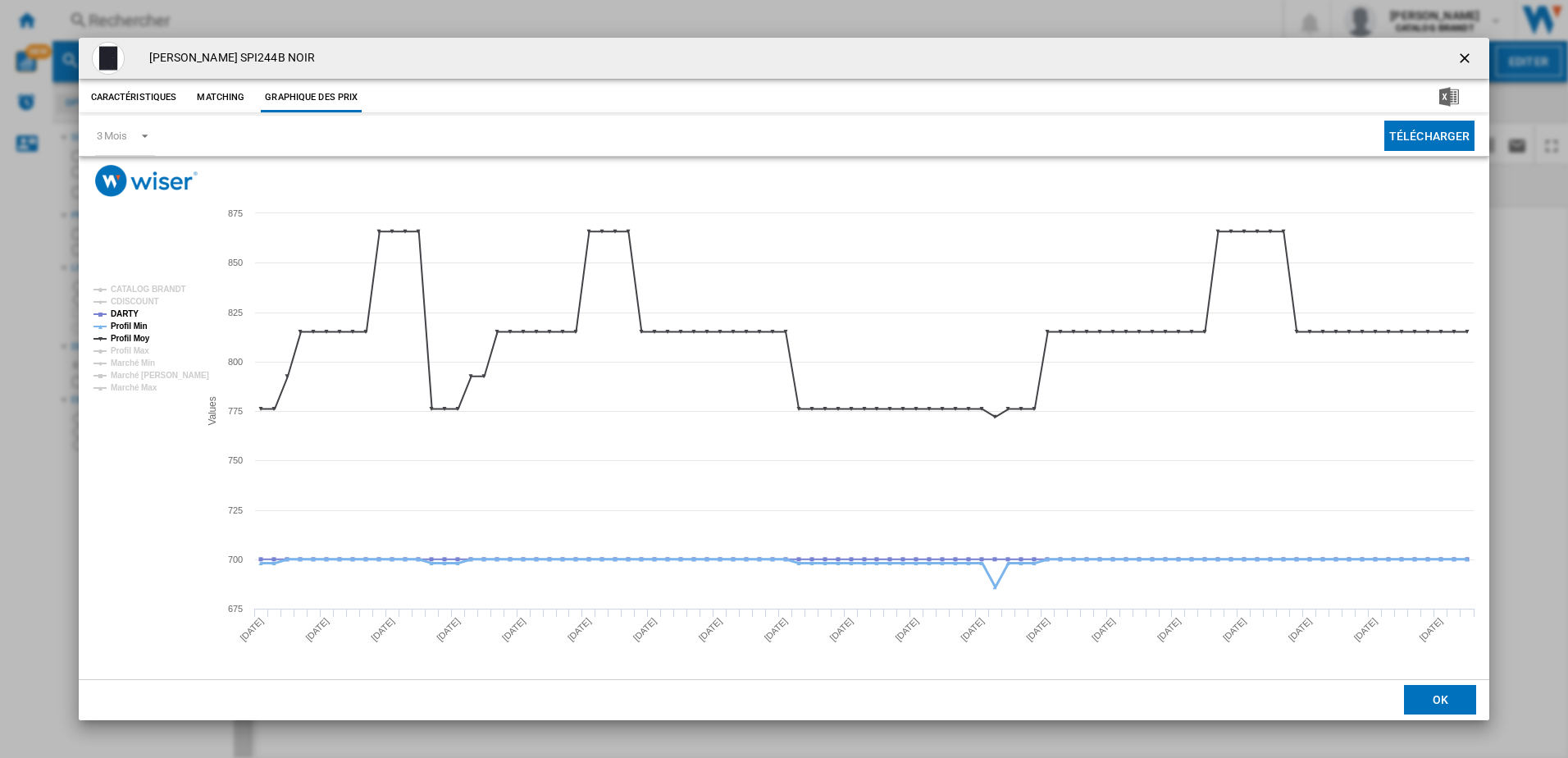
click at [138, 327] on tspan "Profil Min" at bounding box center [129, 326] width 37 height 9
click at [129, 343] on tspan "Profil Moy" at bounding box center [130, 338] width 39 height 9
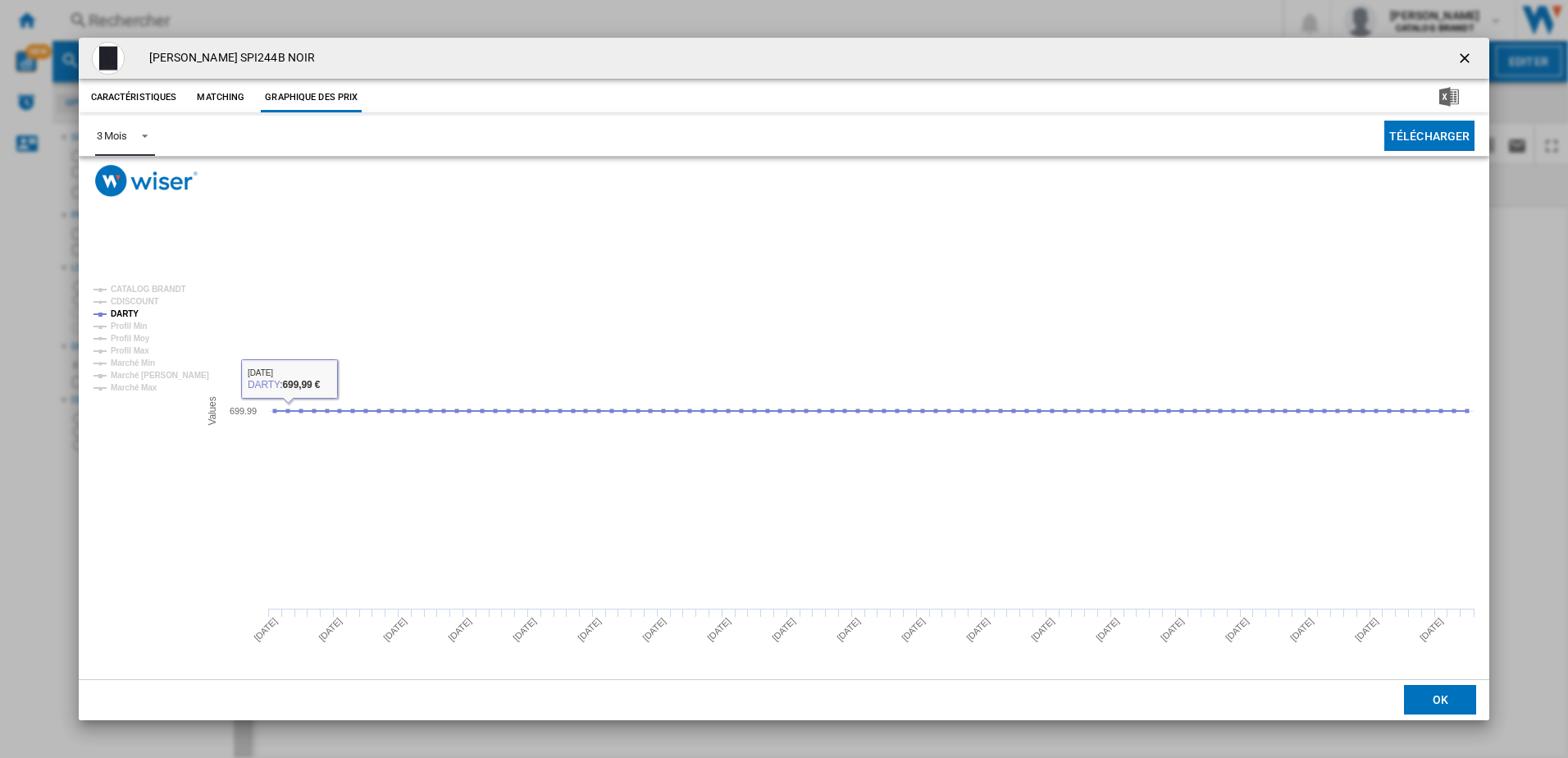
click at [123, 132] on div "3 Mois" at bounding box center [111, 135] width 30 height 12
click at [131, 174] on md-option "6 Mois" at bounding box center [139, 176] width 111 height 39
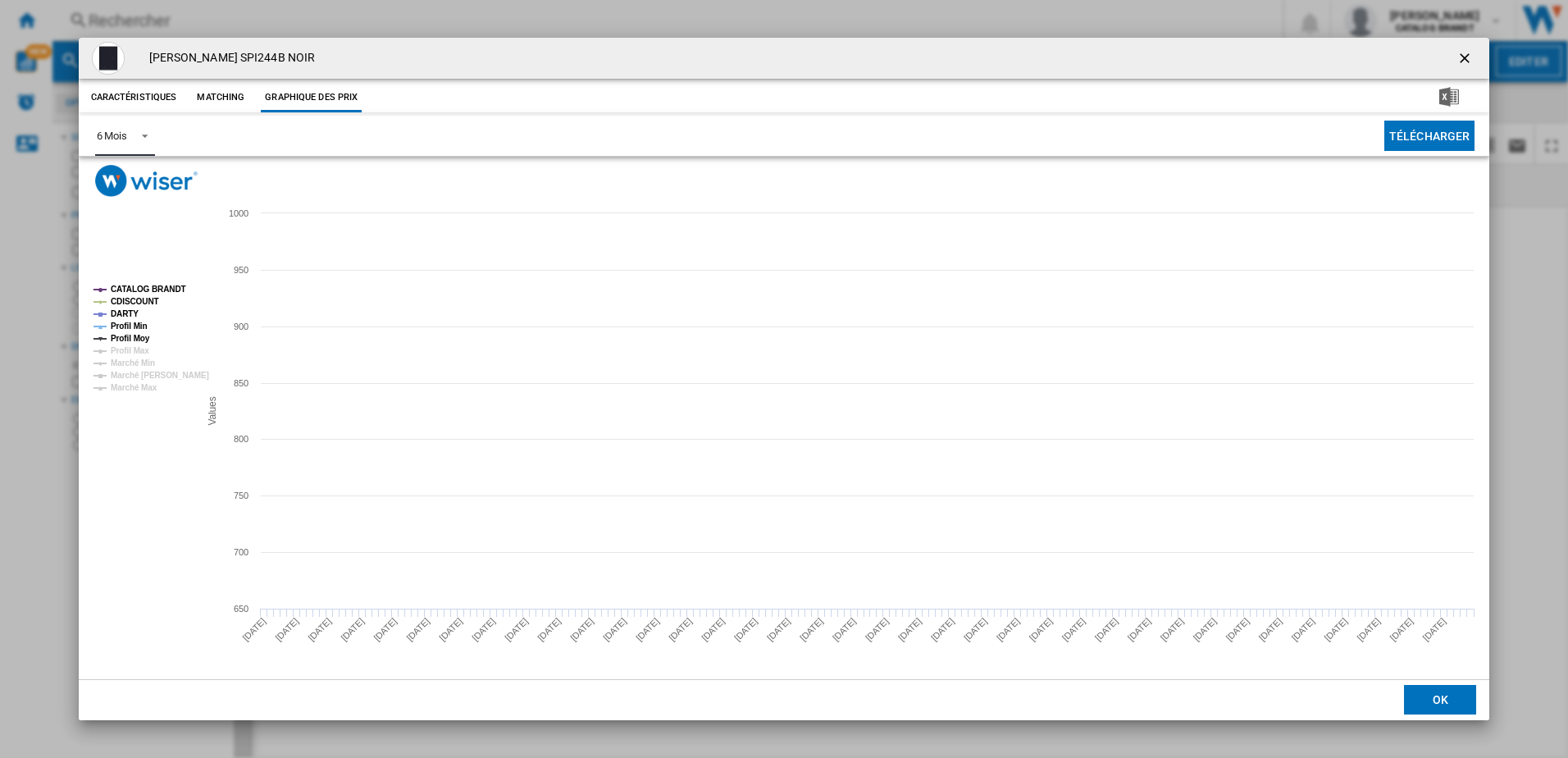
drag, startPoint x: 150, startPoint y: 277, endPoint x: 137, endPoint y: 280, distance: 13.3
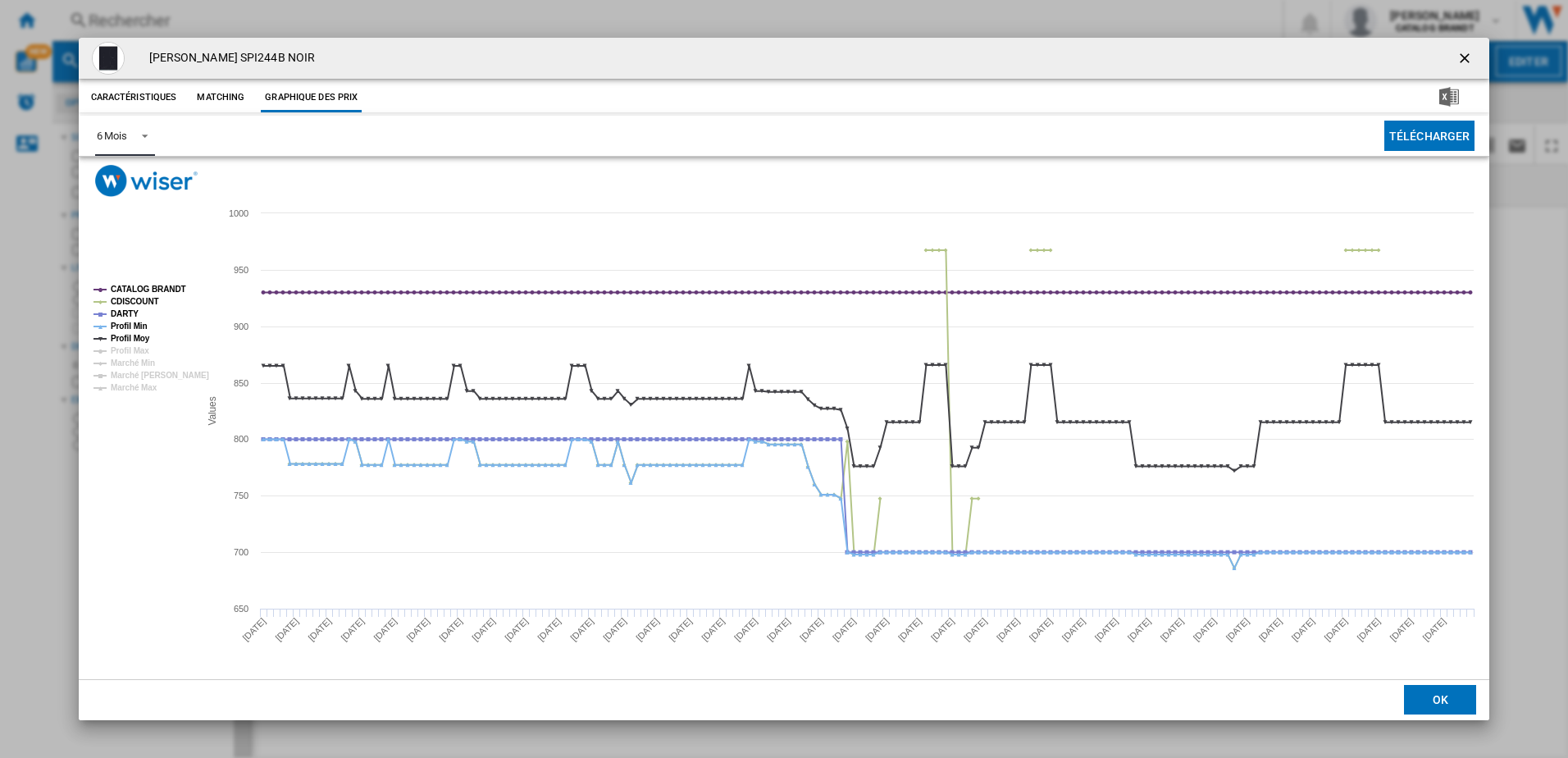
click at [137, 280] on icon "Created with Highcharts 5.0.14 Values 700 800 900 1000 650 750 850 950 CATALOG …" at bounding box center [784, 437] width 1411 height 481
click at [137, 280] on rect "Product popup" at bounding box center [139, 339] width 105 height 120
click at [130, 282] on rect "Product popup" at bounding box center [139, 339] width 105 height 120
click at [130, 285] on tspan "CATALOG BRANDT" at bounding box center [148, 289] width 75 height 9
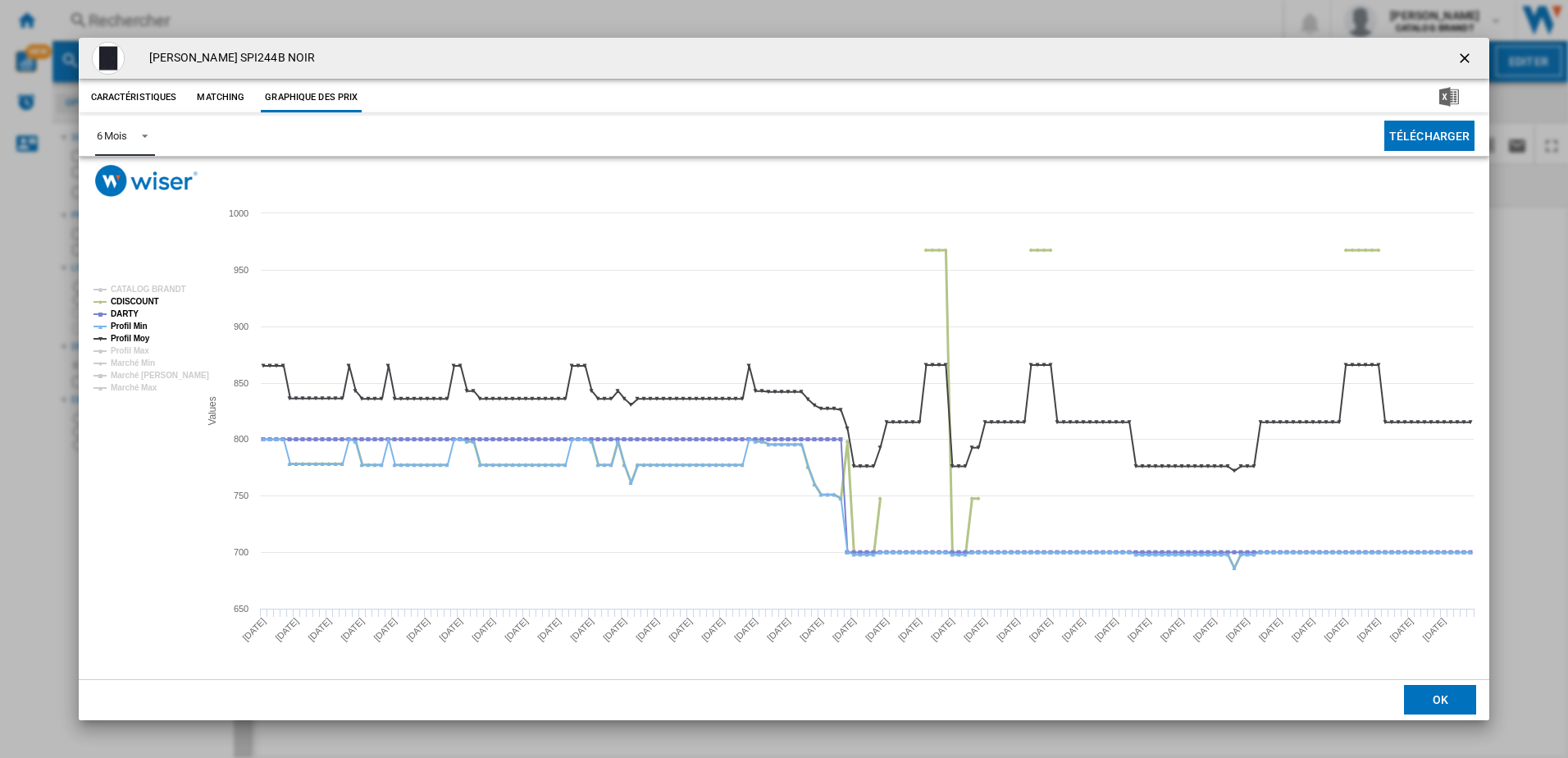
click at [136, 301] on tspan "CDISCOUNT" at bounding box center [135, 301] width 48 height 9
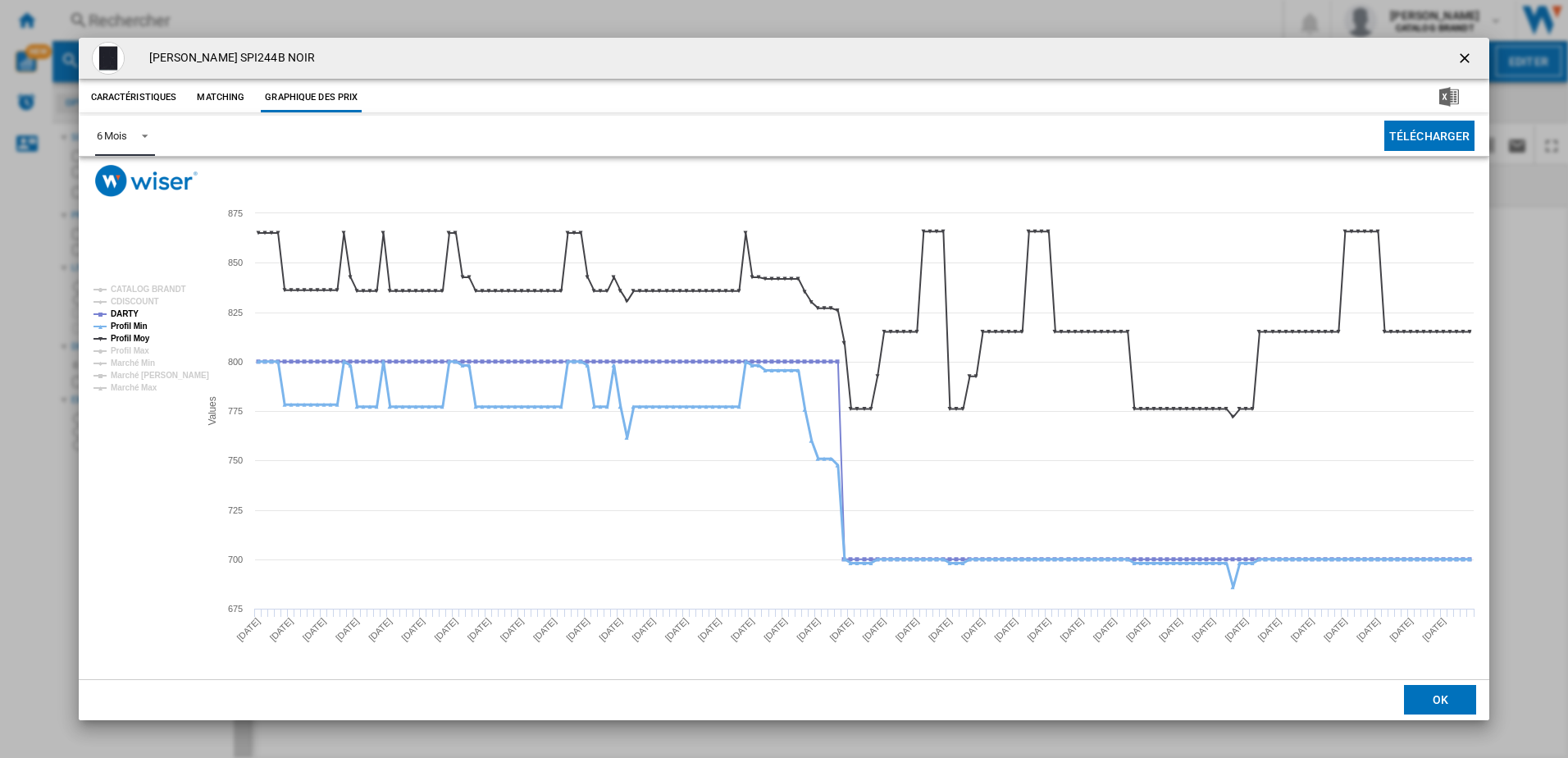
click at [140, 327] on tspan "Profil Min" at bounding box center [129, 326] width 37 height 9
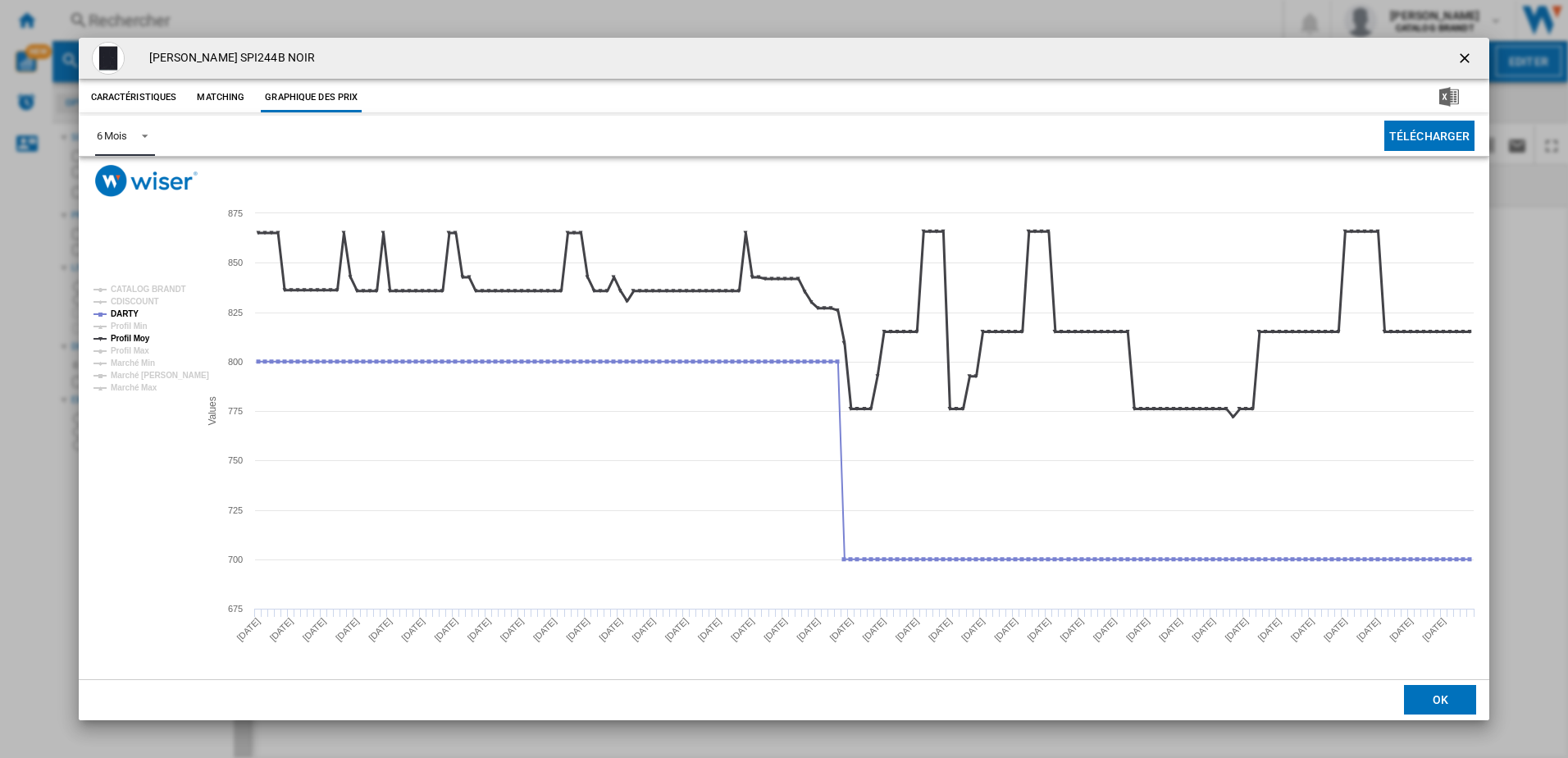
click at [140, 334] on tspan "Profil Moy" at bounding box center [130, 338] width 39 height 9
